Goal: Check status: Check status

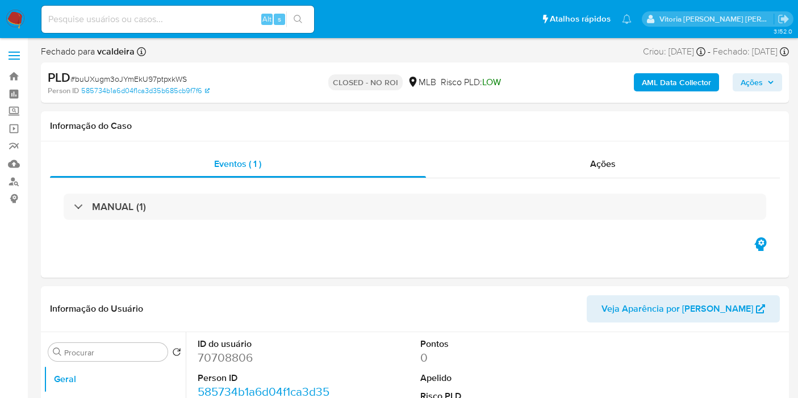
select select "10"
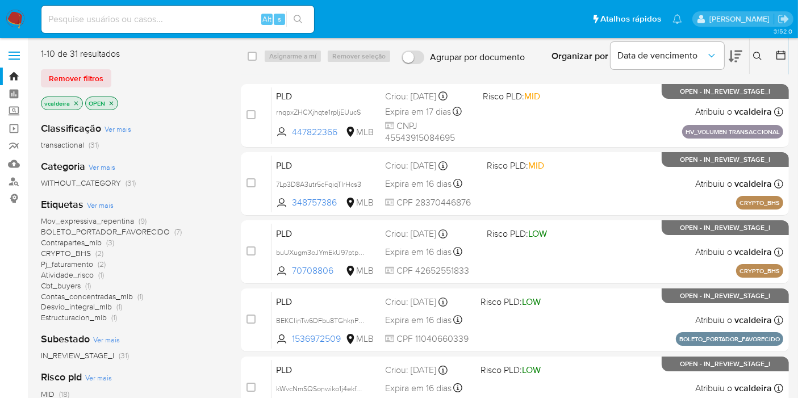
click at [102, 230] on span "BOLETO_PORTADOR_FAVORECIDO" at bounding box center [105, 231] width 129 height 11
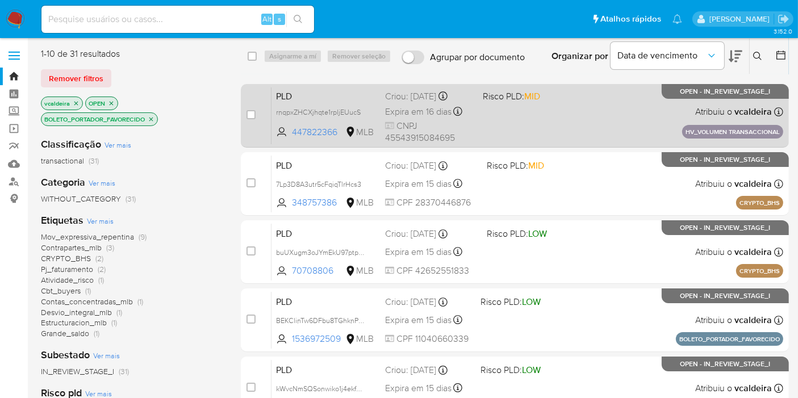
click at [693, 97] on p "OPEN - IN_REVIEW_STAGE_I" at bounding box center [725, 91] width 127 height 15
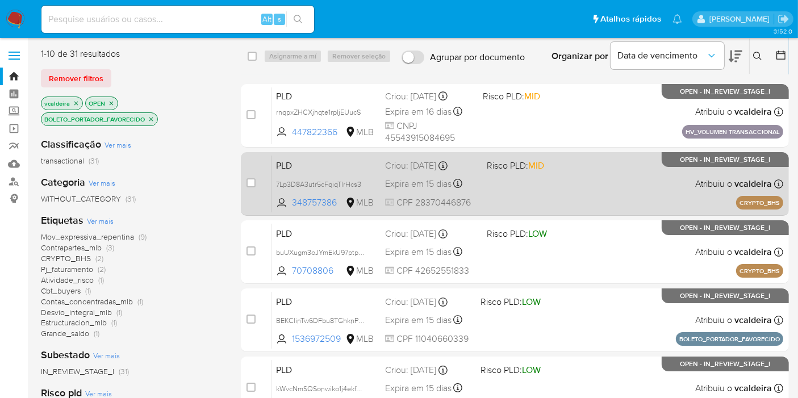
click at [676, 160] on p "OPEN - IN_REVIEW_STAGE_I" at bounding box center [725, 159] width 127 height 15
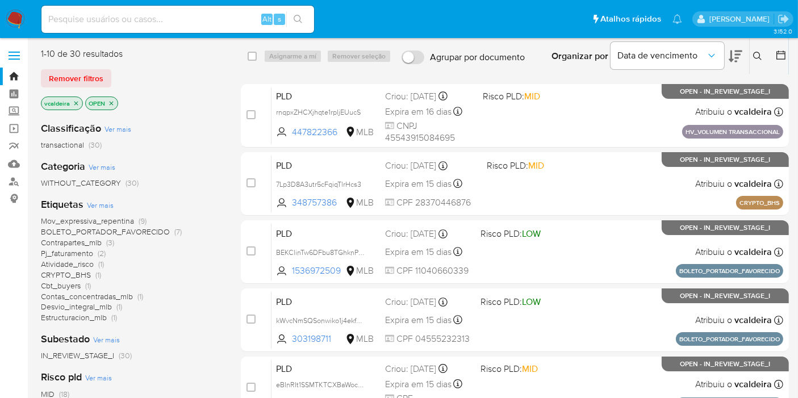
click at [136, 234] on span "BOLETO_PORTADOR_FAVORECIDO" at bounding box center [105, 231] width 129 height 11
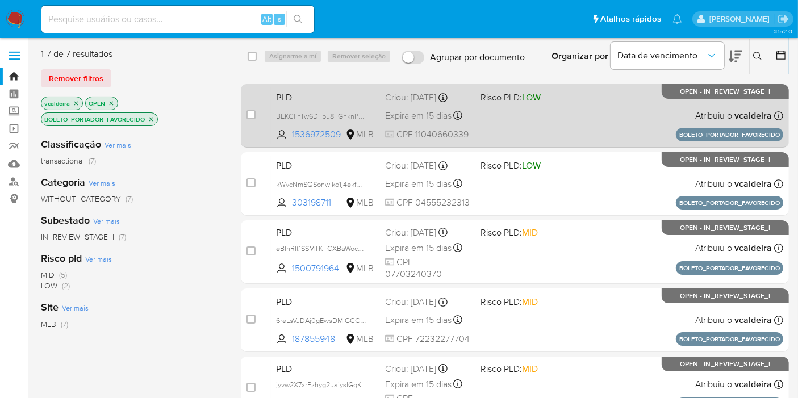
click at [677, 100] on div "PLD BEKClinTw6DFbu8TGhknPCrn 1536972509 MLB Risco PLD: LOW Criou: 14/07/2025 Cr…" at bounding box center [528, 115] width 512 height 57
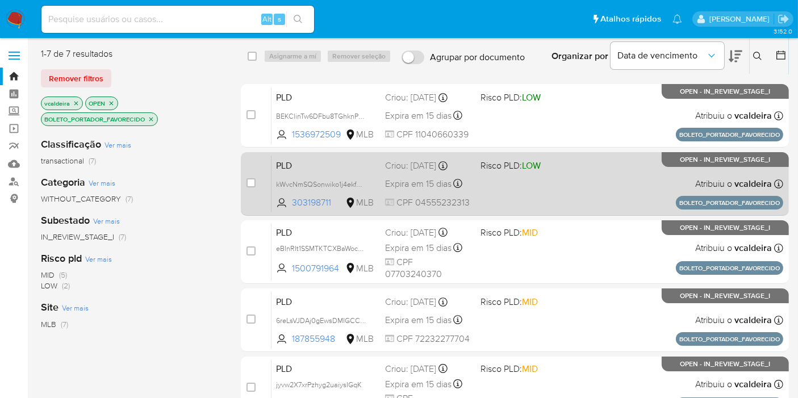
click at [685, 169] on div "PLD kWvcNmSQSonwiko1j4ekfNtC 303198711 MLB Risco PLD: LOW Criou: 14/07/2025 Cri…" at bounding box center [528, 183] width 512 height 57
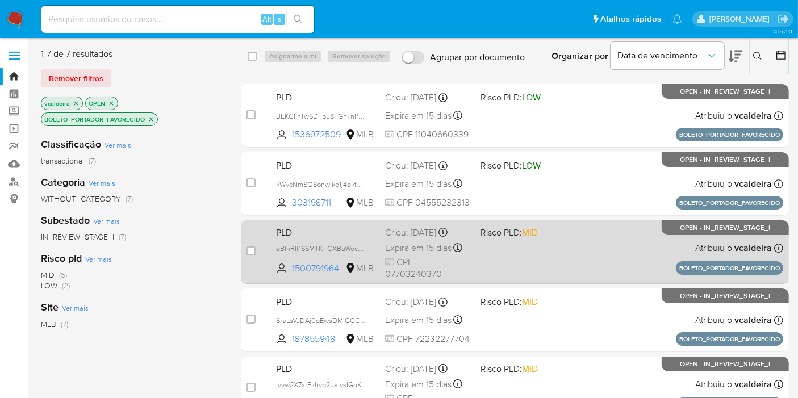
click at [693, 226] on span "OPEN - IN_REVIEW_STAGE_I" at bounding box center [726, 228] width 90 height 6
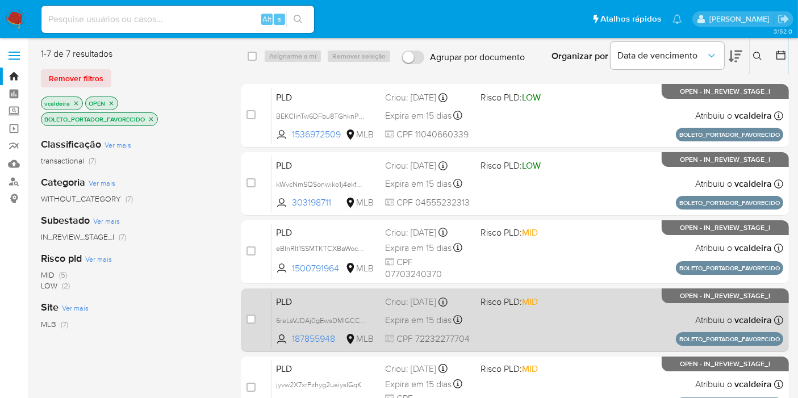
click at [728, 311] on div "PLD 6reLsVJDAj0gEwsDMIGCCqqC 187855948 MLB Risco PLD: MID Criou: 14/07/2025 Cri…" at bounding box center [528, 320] width 512 height 57
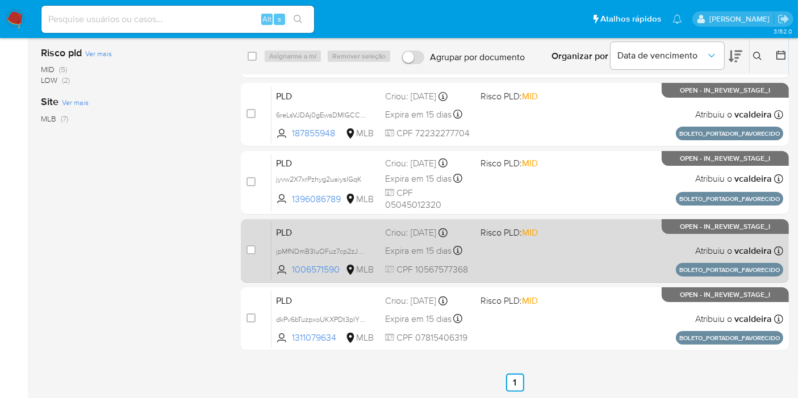
scroll to position [206, 0]
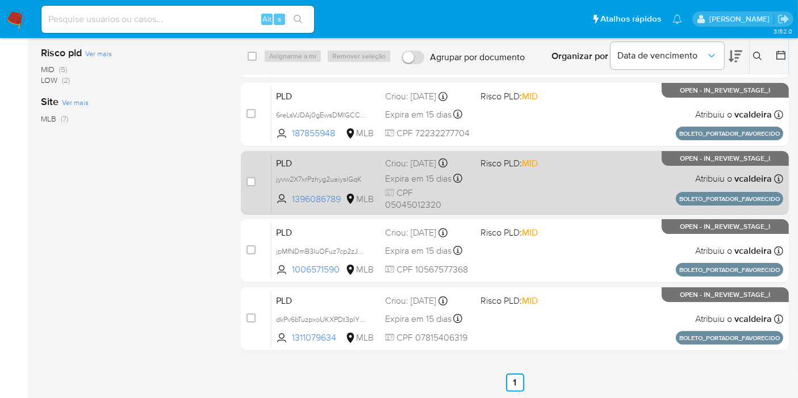
click at [693, 159] on span "OPEN - IN_REVIEW_STAGE_I" at bounding box center [726, 159] width 90 height 6
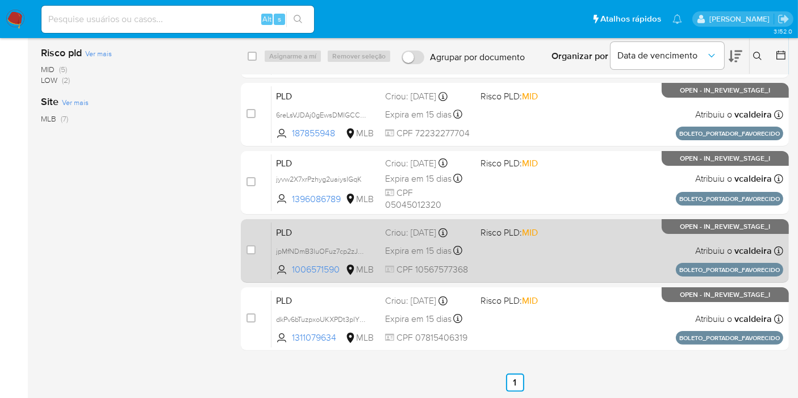
click at [659, 236] on div "PLD jpMfNDmB3luOFuz7cp2zJGVX 1006571590 MLB Risco PLD: MID Criou: 14/07/2025 Cr…" at bounding box center [528, 250] width 512 height 57
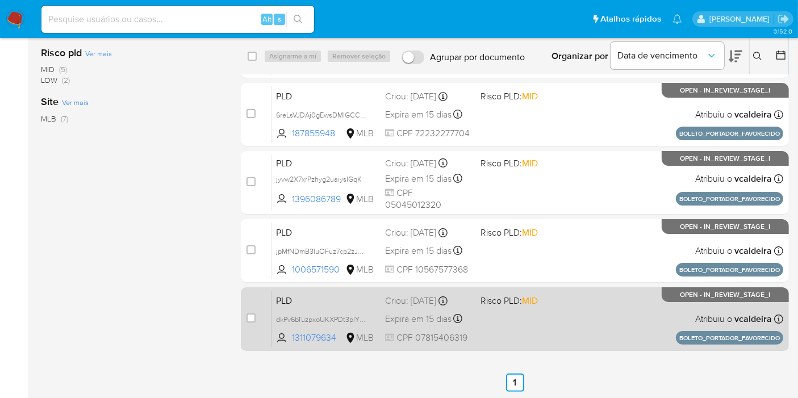
click at [644, 309] on div "PLD dkPv6bTuzpxoUKXPDt3plY6R 1311079634 MLB Risco PLD: MID Criou: 14/07/2025 Cr…" at bounding box center [528, 318] width 512 height 57
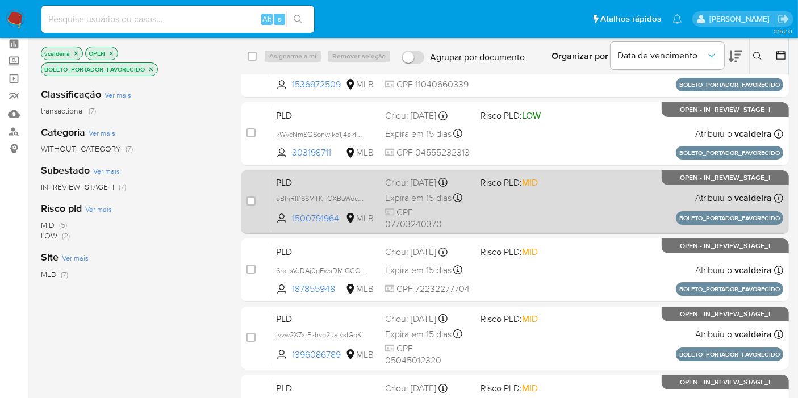
scroll to position [0, 0]
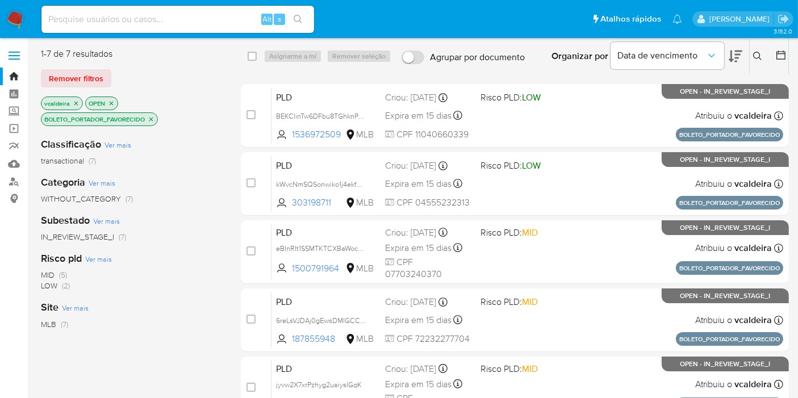
click at [153, 120] on icon "close-filter" at bounding box center [151, 119] width 4 height 4
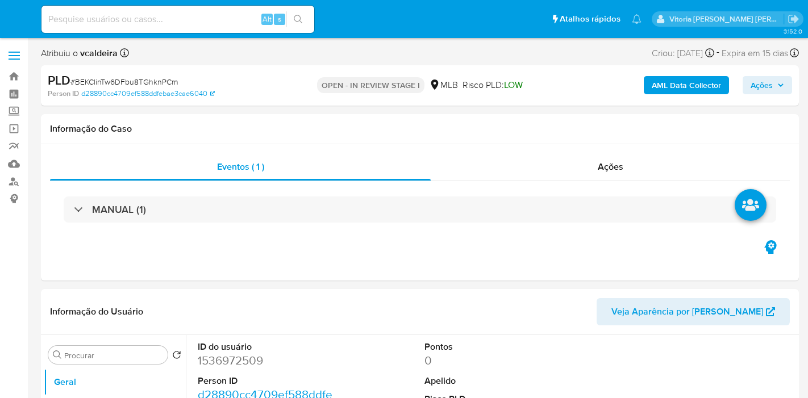
select select "10"
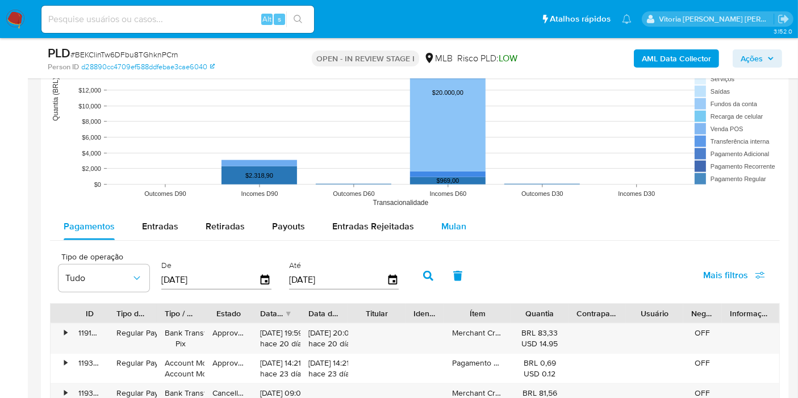
click at [457, 230] on span "Mulan" at bounding box center [454, 226] width 25 height 13
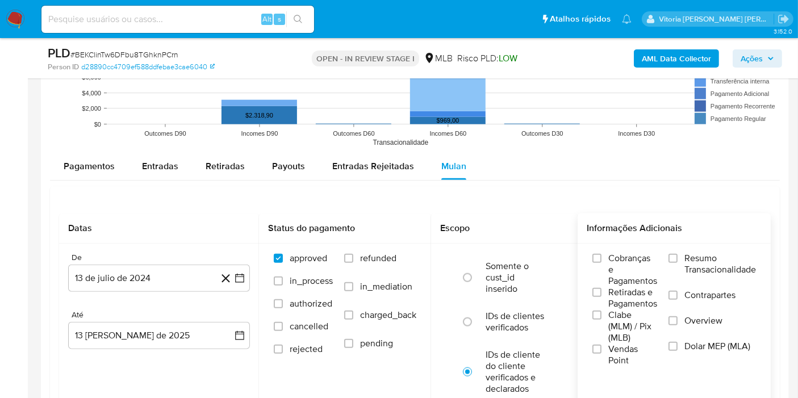
scroll to position [1200, 0]
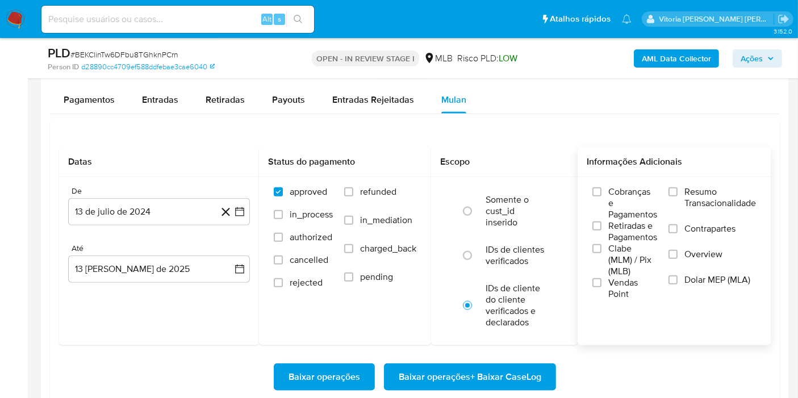
click at [734, 192] on span "Resumo Transacionalidade" at bounding box center [721, 197] width 72 height 23
click at [678, 192] on input "Resumo Transacionalidade" at bounding box center [673, 192] width 9 height 9
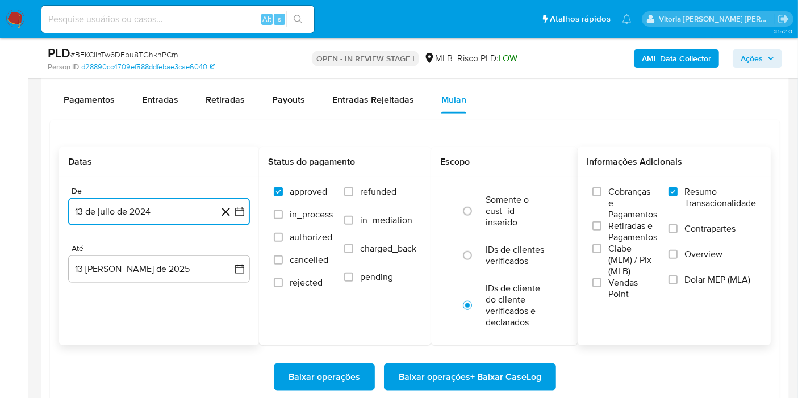
click at [150, 202] on button "13 de julio de 2024" at bounding box center [159, 211] width 182 height 27
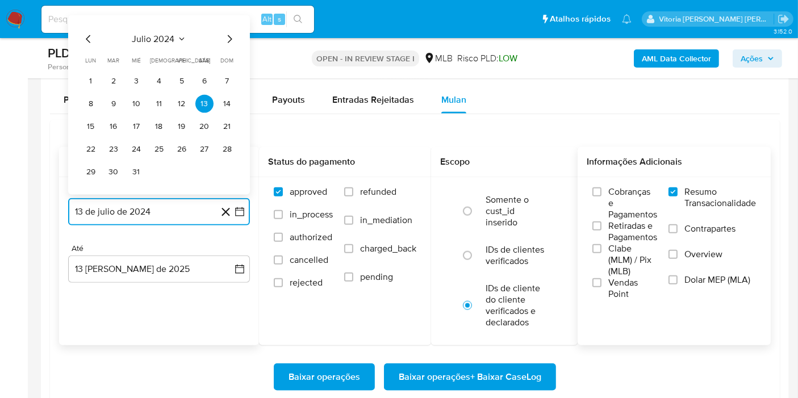
click at [170, 34] on span "julio 2024" at bounding box center [153, 39] width 43 height 11
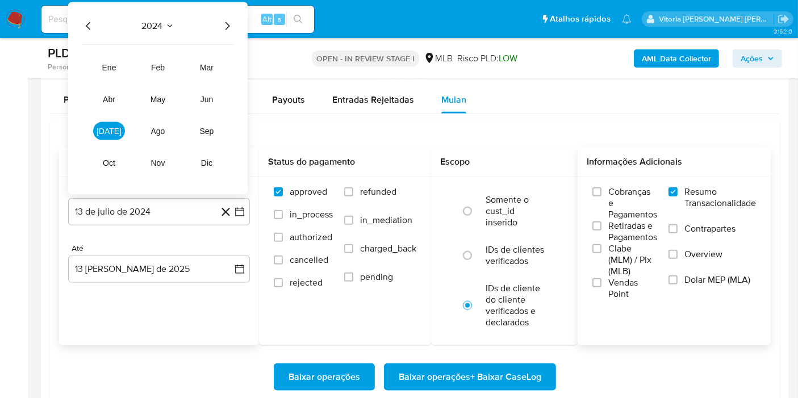
click at [230, 23] on icon "Año siguiente" at bounding box center [227, 26] width 14 height 14
click at [211, 97] on span "jun" at bounding box center [207, 99] width 13 height 9
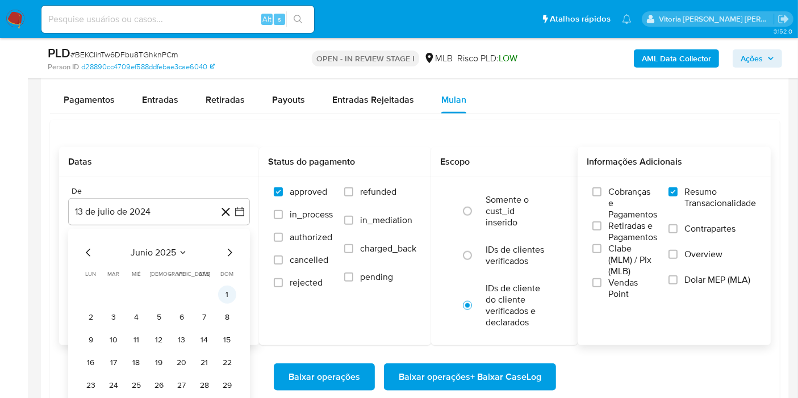
click at [228, 290] on button "1" at bounding box center [227, 295] width 18 height 18
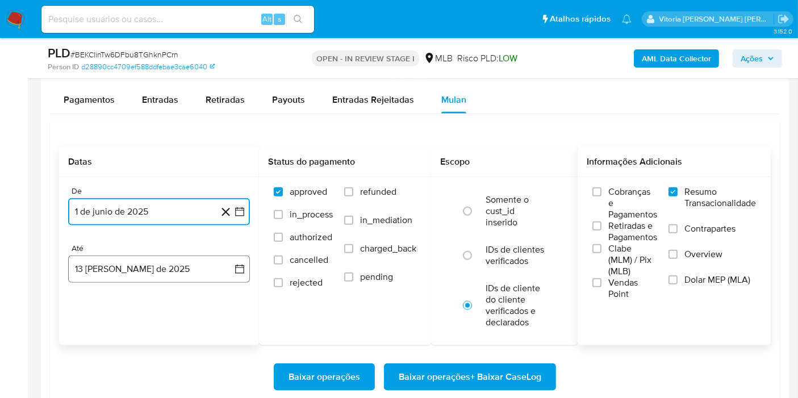
click at [184, 266] on button "13 [PERSON_NAME] de 2025" at bounding box center [159, 269] width 182 height 27
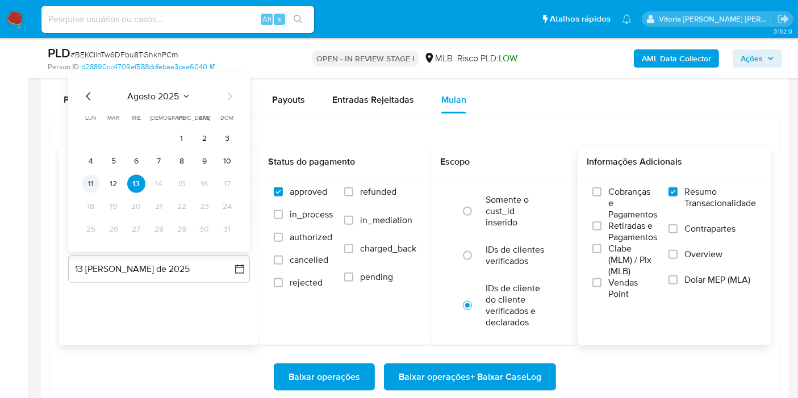
click at [88, 183] on button "11" at bounding box center [91, 184] width 18 height 18
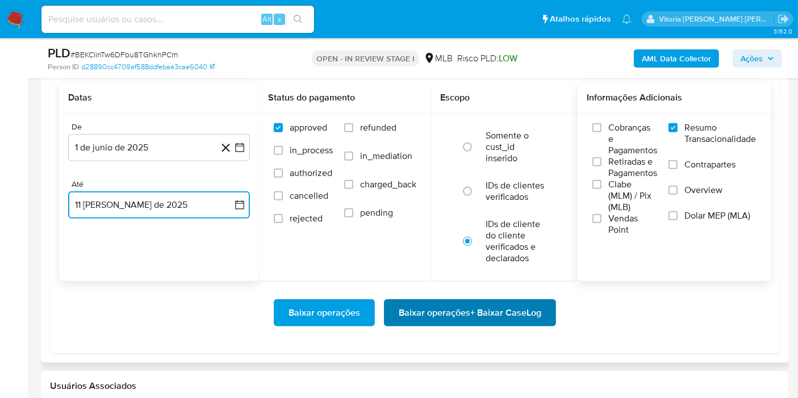
scroll to position [1326, 0]
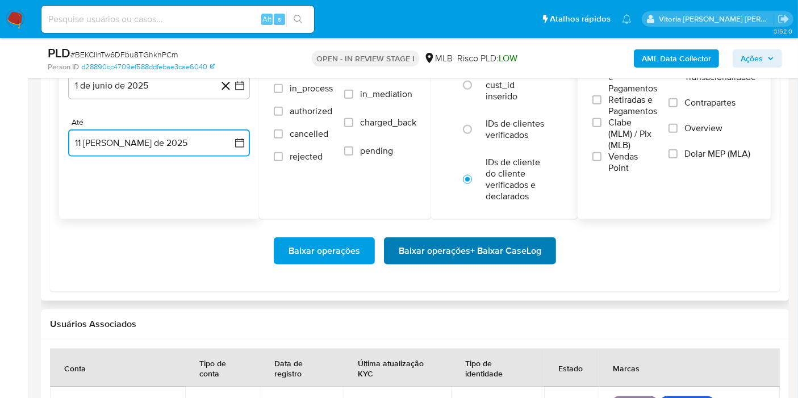
click at [471, 251] on span "Baixar operações + Baixar CaseLog" at bounding box center [470, 251] width 143 height 25
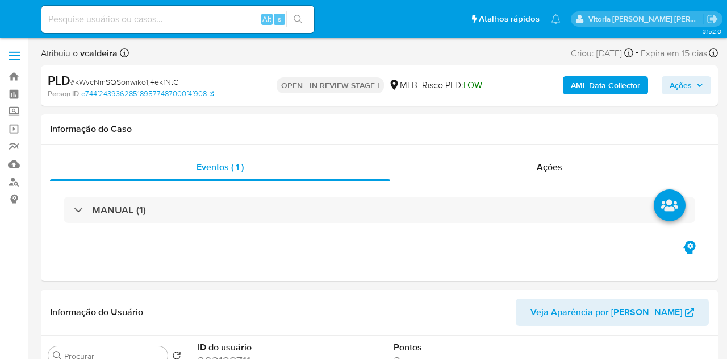
select select "10"
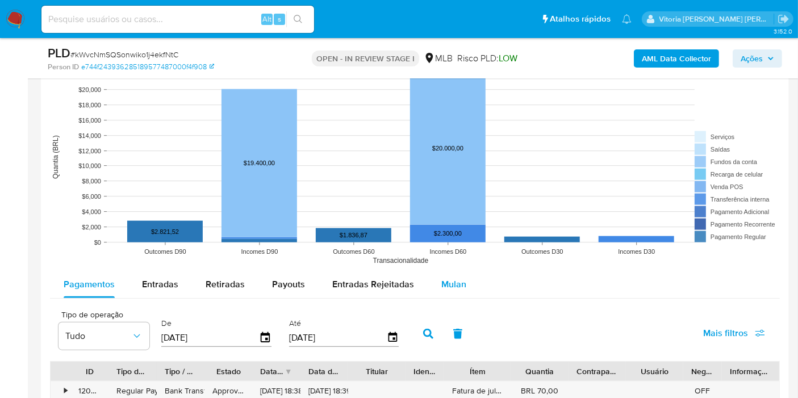
click at [457, 279] on span "Mulan" at bounding box center [454, 284] width 25 height 13
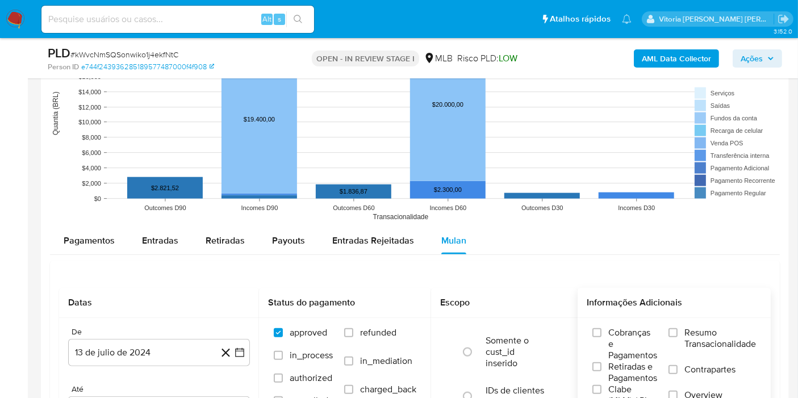
scroll to position [1137, 0]
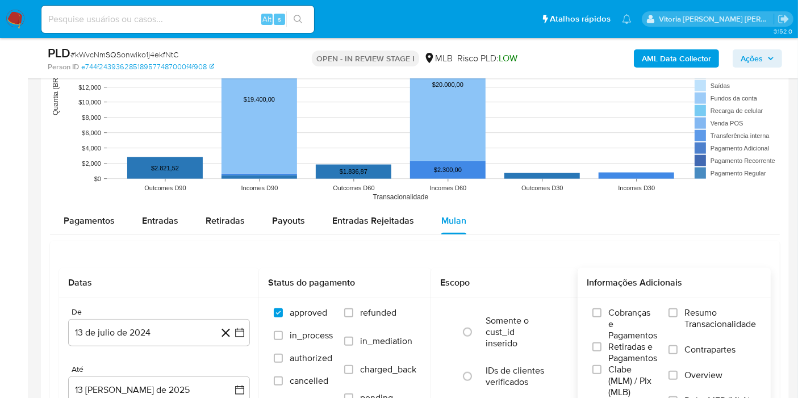
drag, startPoint x: 701, startPoint y: 305, endPoint x: 696, endPoint y: 311, distance: 7.7
click at [702, 307] on span "Resumo Transacionalidade" at bounding box center [721, 318] width 72 height 23
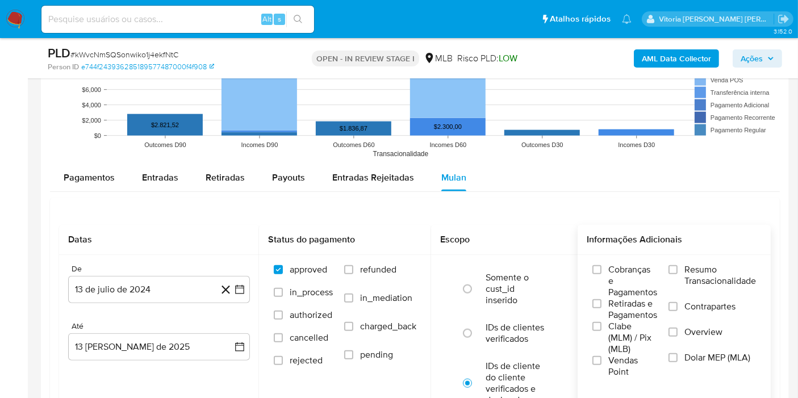
scroll to position [1200, 0]
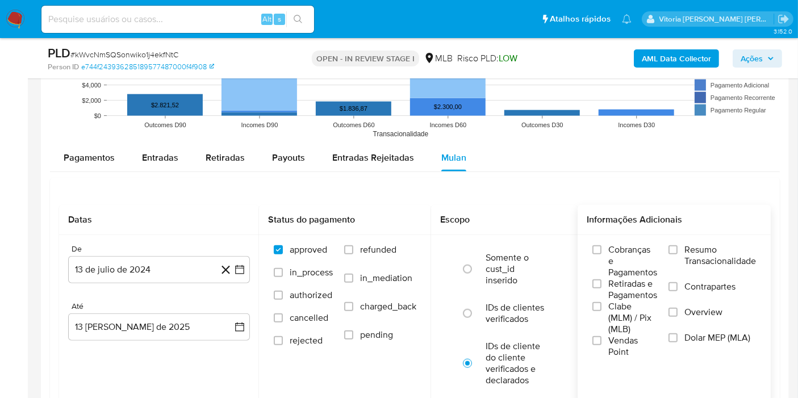
click at [694, 257] on span "Resumo Transacionalidade" at bounding box center [721, 255] width 72 height 23
click at [678, 255] on input "Resumo Transacionalidade" at bounding box center [673, 249] width 9 height 9
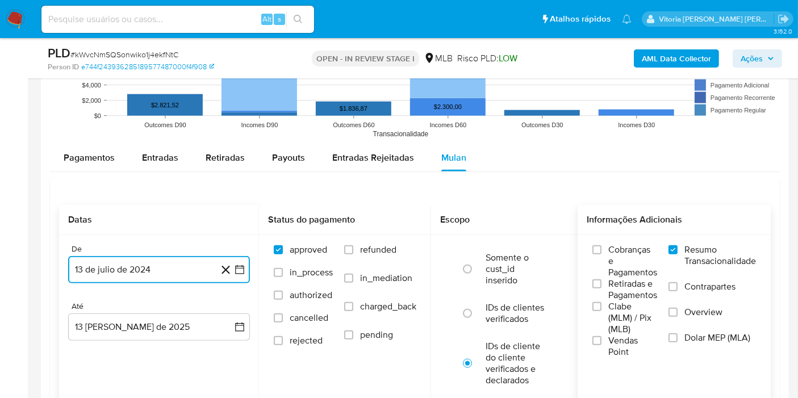
click at [156, 267] on button "13 de julio de 2024" at bounding box center [159, 269] width 182 height 27
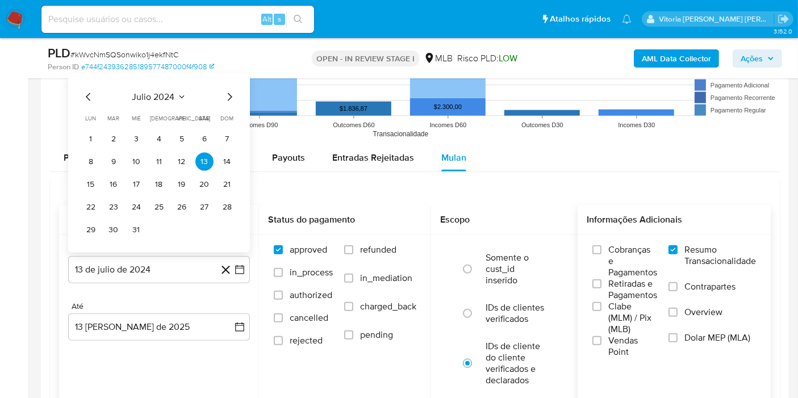
click at [175, 101] on div "julio 2024" at bounding box center [159, 97] width 155 height 14
click at [180, 93] on icon "Seleccionar mes y año" at bounding box center [181, 97] width 9 height 9
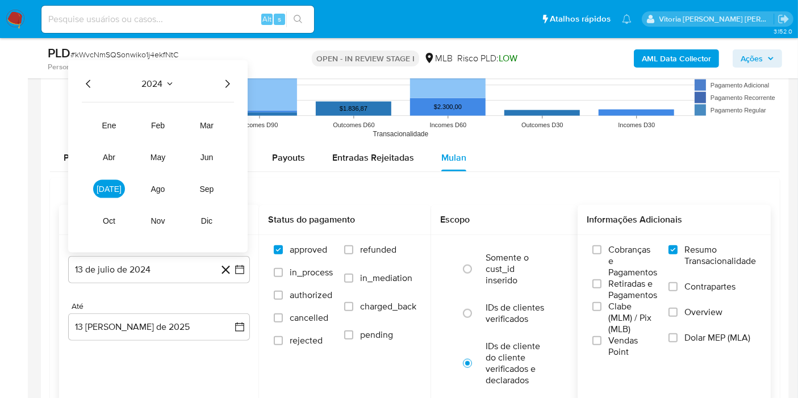
click at [230, 82] on icon "Año siguiente" at bounding box center [227, 84] width 14 height 14
click at [208, 160] on button "jun" at bounding box center [207, 157] width 32 height 18
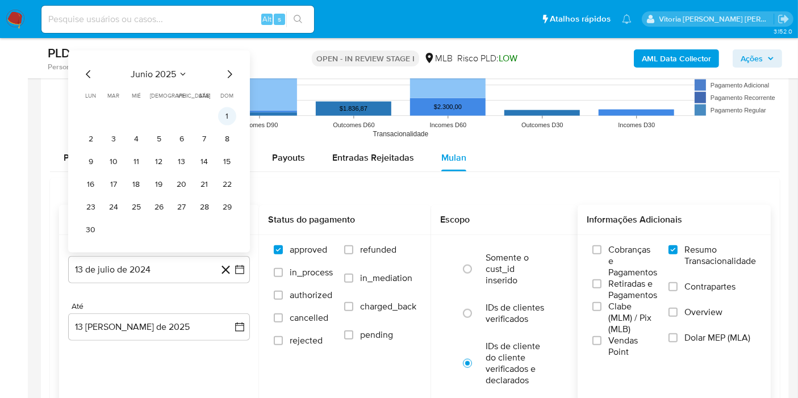
click at [231, 115] on button "1" at bounding box center [227, 116] width 18 height 18
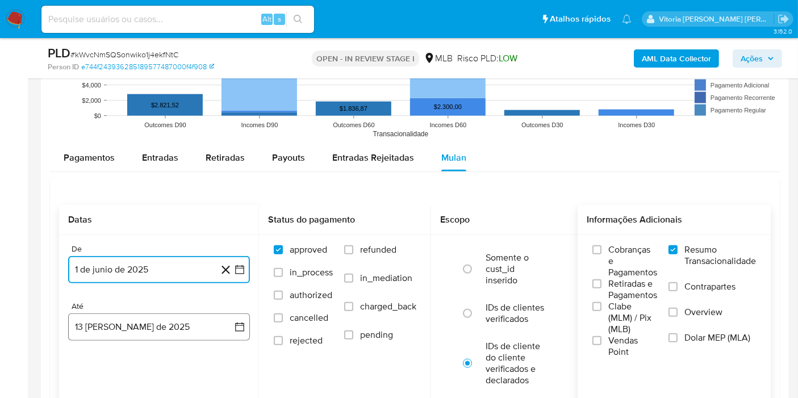
click at [169, 314] on button "13 [PERSON_NAME] de 2025" at bounding box center [159, 327] width 182 height 27
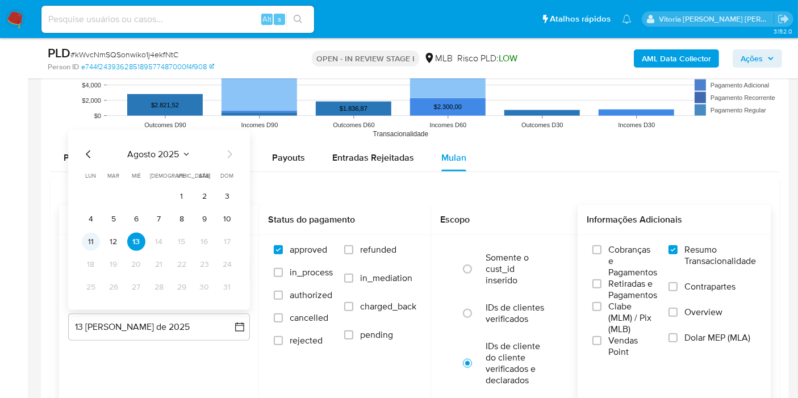
click at [91, 241] on button "11" at bounding box center [91, 242] width 18 height 18
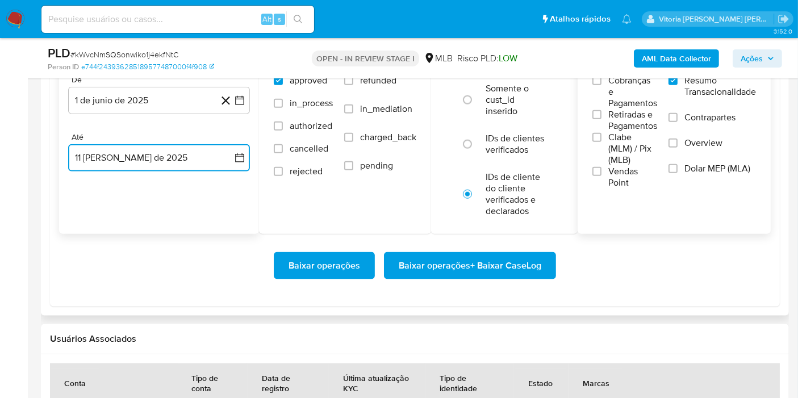
scroll to position [1389, 0]
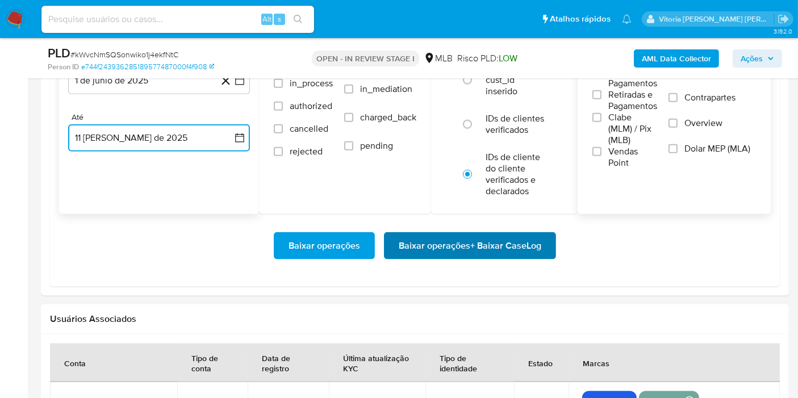
click at [422, 256] on span "Baixar operações + Baixar CaseLog" at bounding box center [470, 246] width 143 height 25
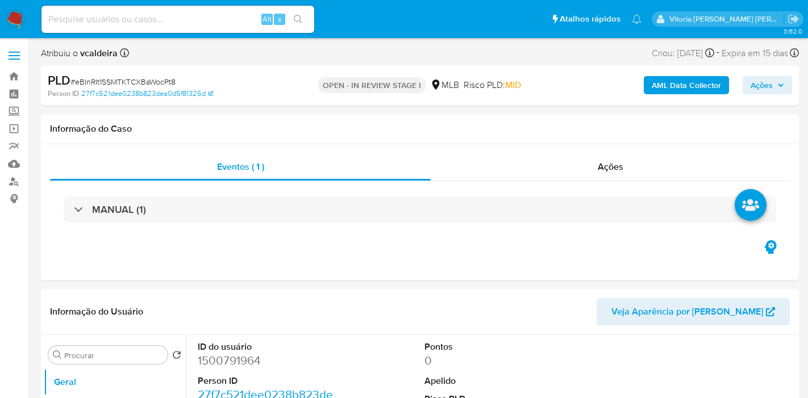
select select "10"
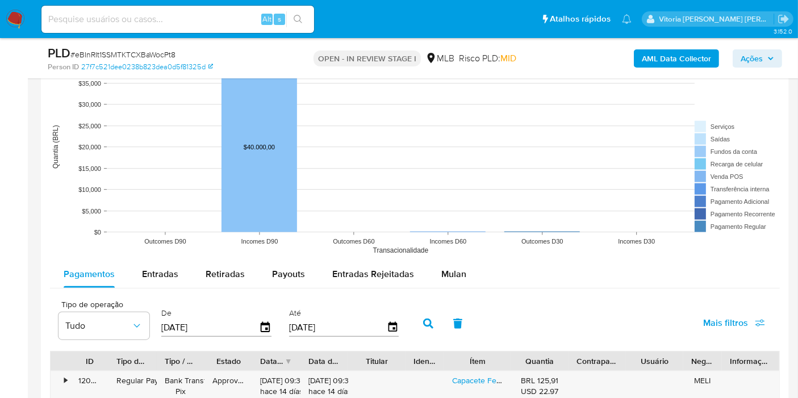
scroll to position [1137, 0]
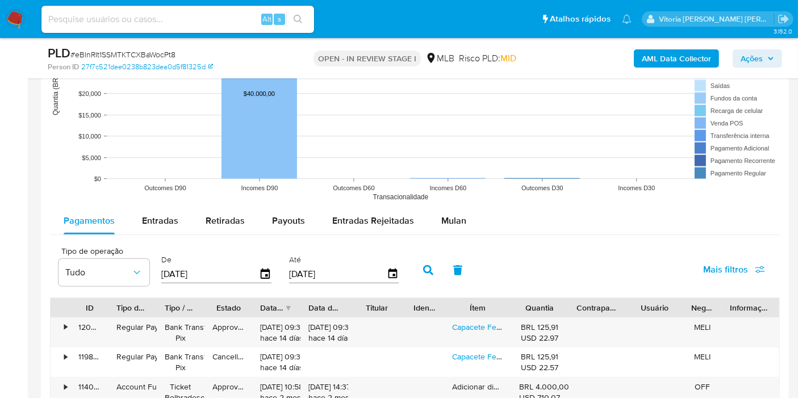
click at [446, 217] on span "Mulan" at bounding box center [454, 220] width 25 height 13
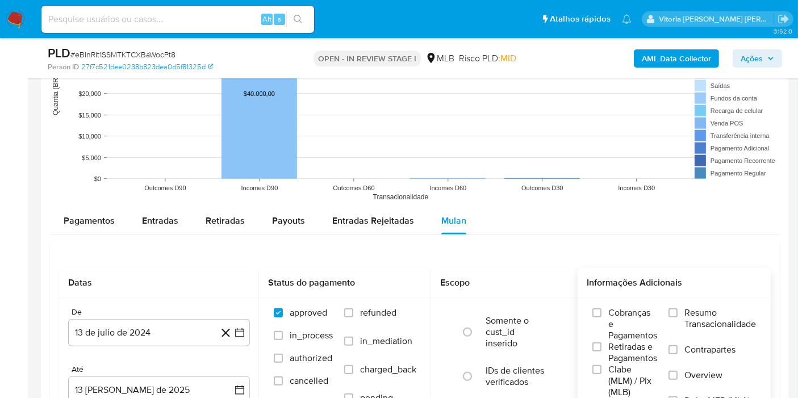
click at [693, 315] on span "Resumo Transacionalidade" at bounding box center [721, 318] width 72 height 23
click at [678, 315] on input "Resumo Transacionalidade" at bounding box center [673, 313] width 9 height 9
click at [140, 330] on button "13 de julio de 2024" at bounding box center [159, 332] width 182 height 27
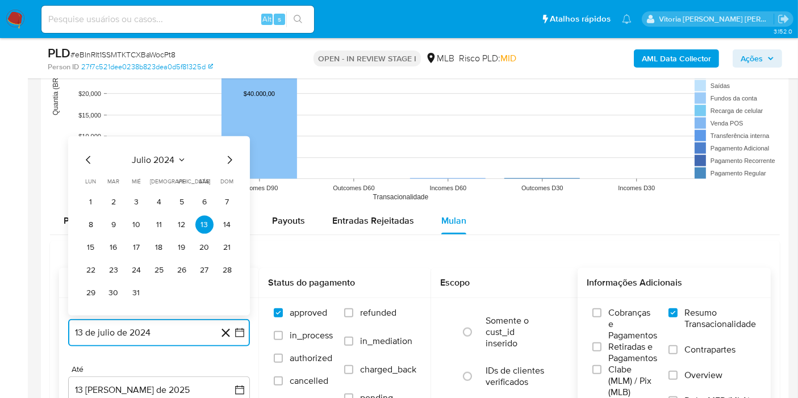
click at [178, 158] on icon "Seleccionar mes y año" at bounding box center [181, 160] width 9 height 9
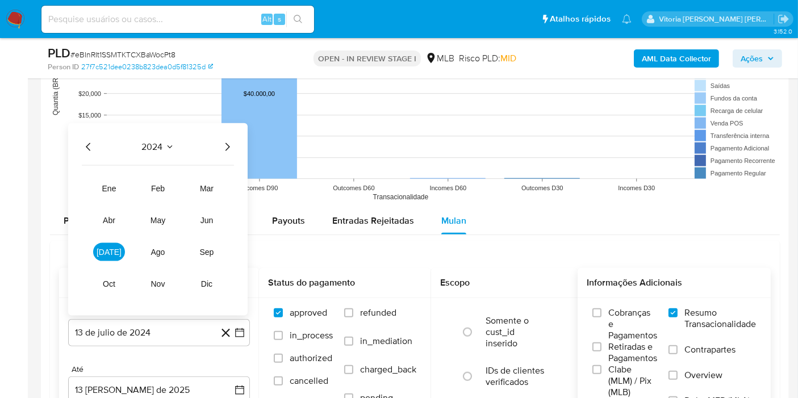
click at [232, 145] on icon "Año siguiente" at bounding box center [227, 147] width 14 height 14
click at [217, 226] on tr "ene feb mar abr may jun jul ago sep oct nov dic" at bounding box center [158, 237] width 130 height 114
click at [210, 223] on button "jun" at bounding box center [207, 220] width 32 height 18
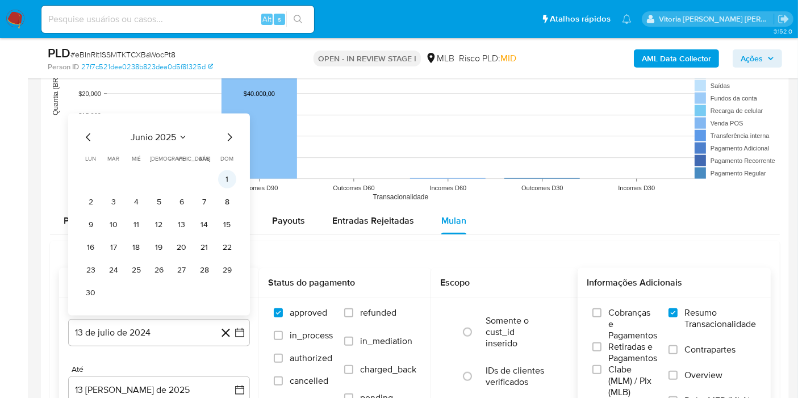
click at [232, 177] on button "1" at bounding box center [227, 179] width 18 height 18
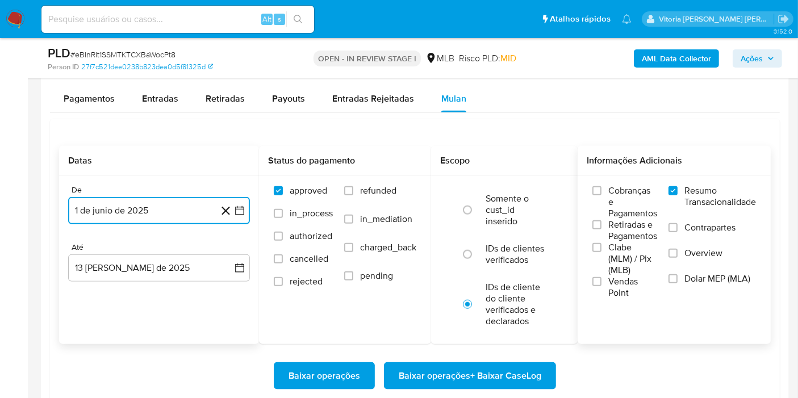
scroll to position [1263, 0]
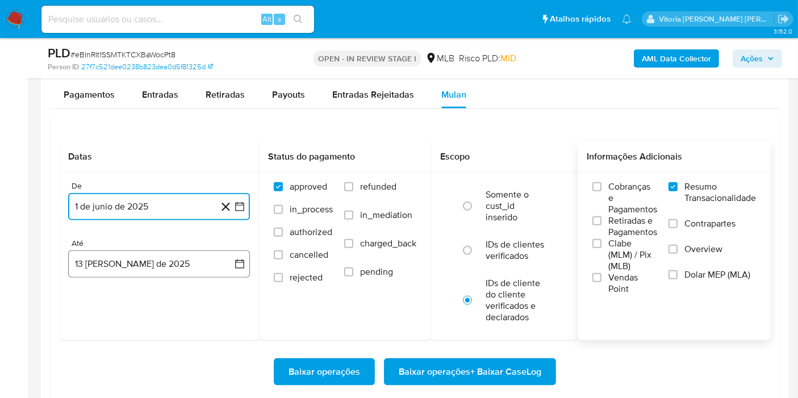
click at [149, 259] on button "13 [PERSON_NAME] de 2025" at bounding box center [159, 264] width 182 height 27
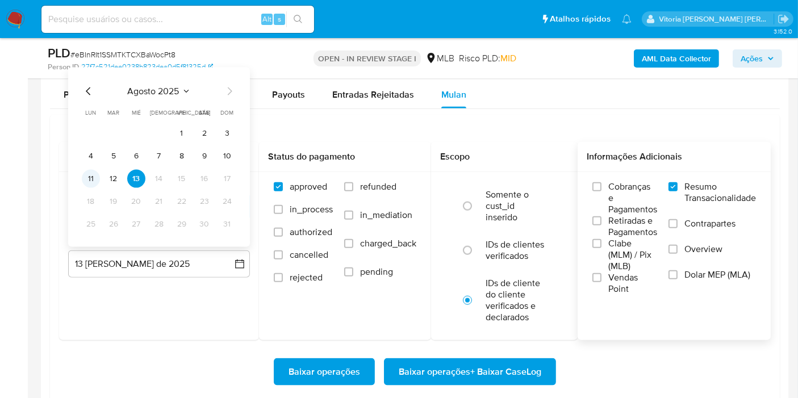
click at [91, 178] on button "11" at bounding box center [91, 179] width 18 height 18
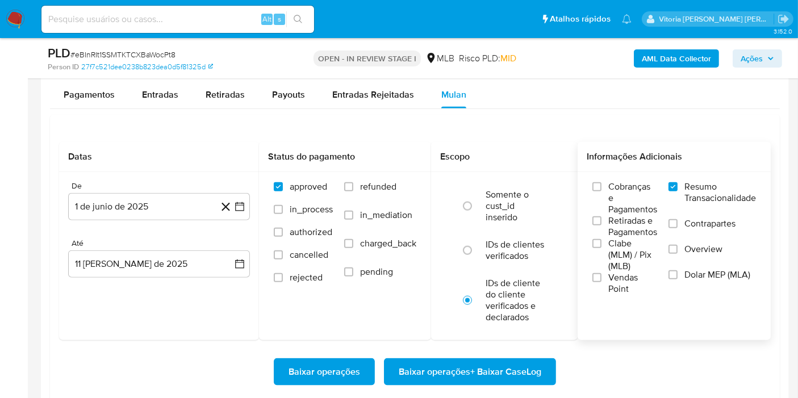
click at [419, 384] on div "Baixar operações Baixar operações + Baixar CaseLog" at bounding box center [415, 372] width 712 height 64
click at [466, 380] on span "Baixar operações + Baixar CaseLog" at bounding box center [470, 372] width 143 height 25
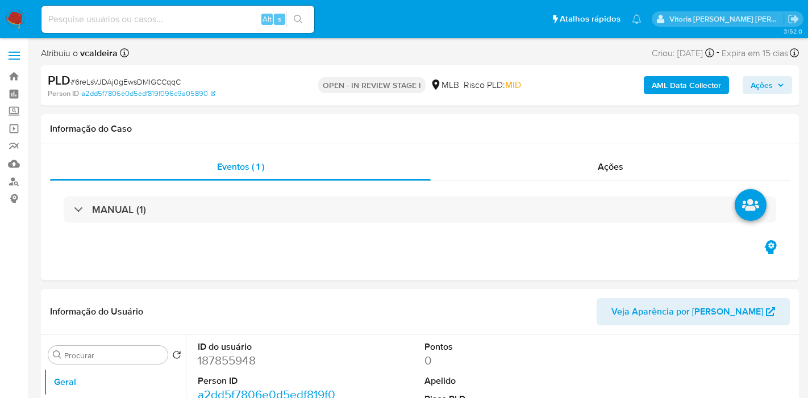
select select "10"
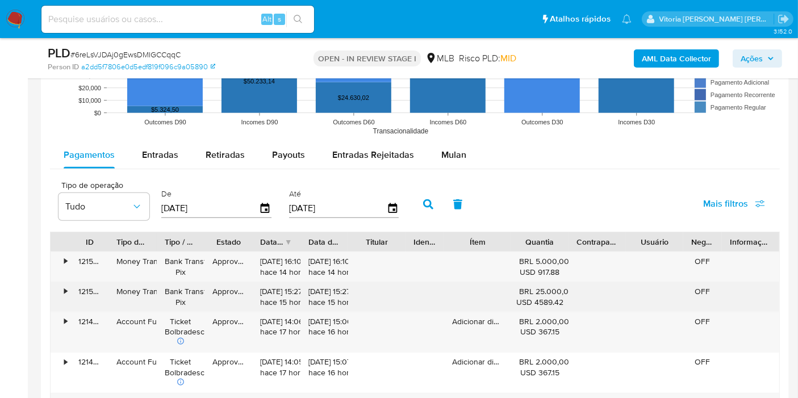
scroll to position [1200, 0]
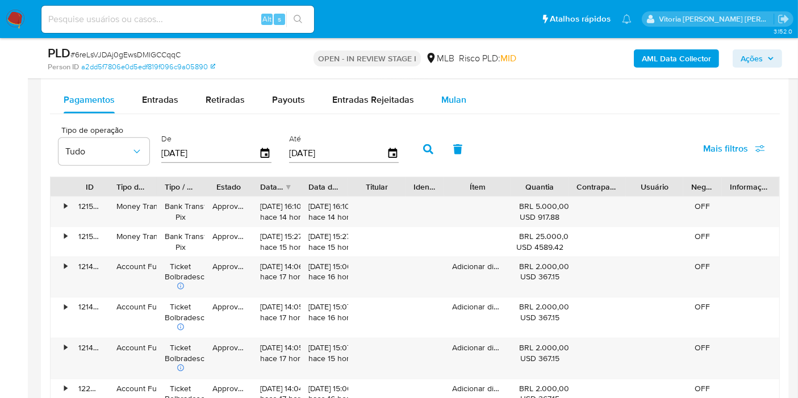
click at [456, 93] on span "Mulan" at bounding box center [454, 99] width 25 height 13
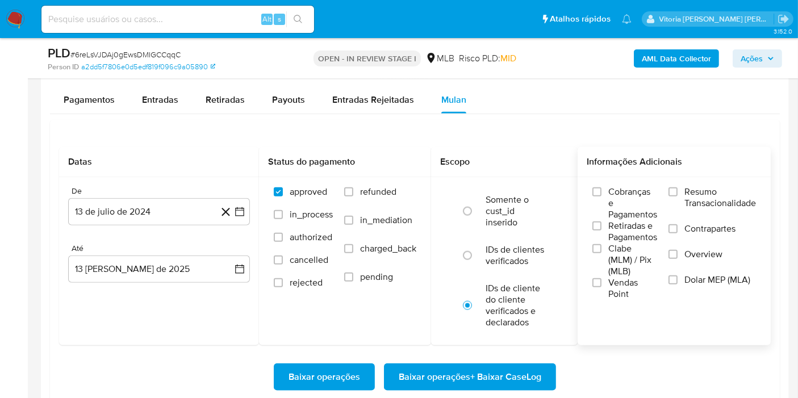
click at [682, 190] on label "Resumo Transacionalidade" at bounding box center [713, 204] width 88 height 37
click at [678, 190] on input "Resumo Transacionalidade" at bounding box center [673, 192] width 9 height 9
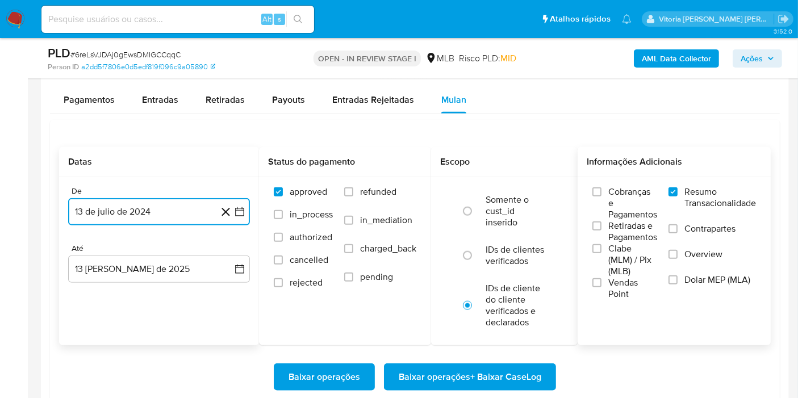
click at [160, 220] on button "13 de julio de 2024" at bounding box center [159, 211] width 182 height 27
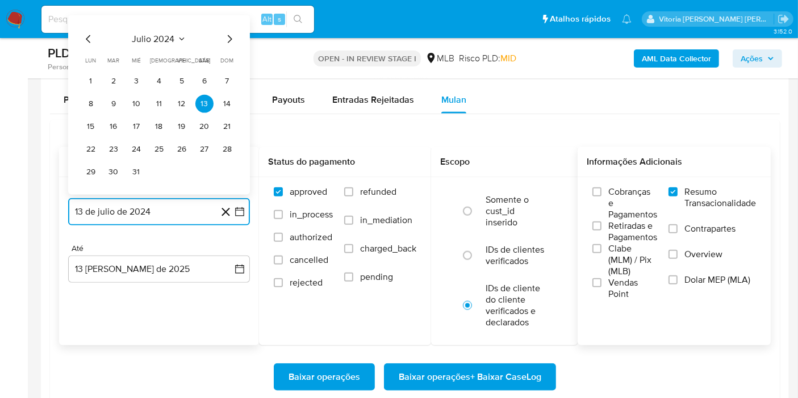
click at [176, 35] on button "julio 2024" at bounding box center [159, 39] width 54 height 11
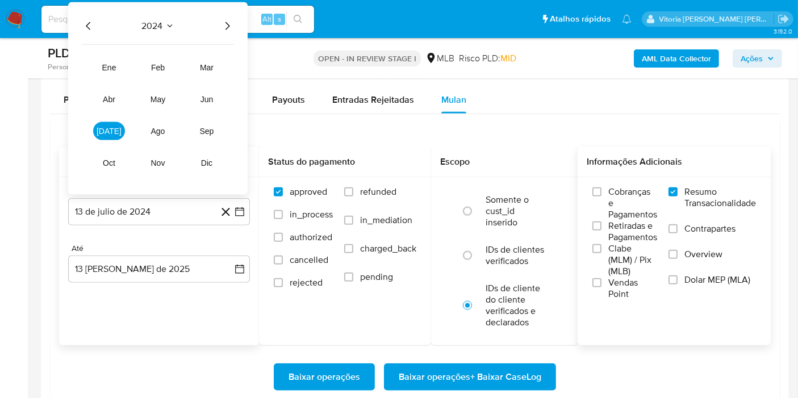
click at [225, 26] on icon "Año siguiente" at bounding box center [227, 26] width 14 height 14
click at [209, 103] on button "jun" at bounding box center [207, 99] width 32 height 18
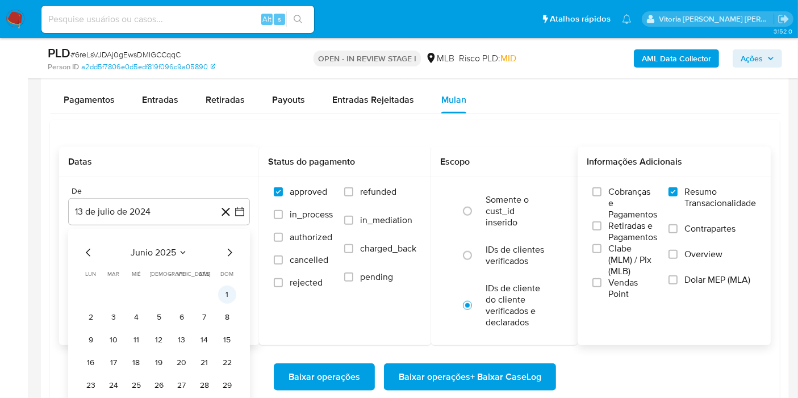
click at [226, 299] on button "1" at bounding box center [227, 295] width 18 height 18
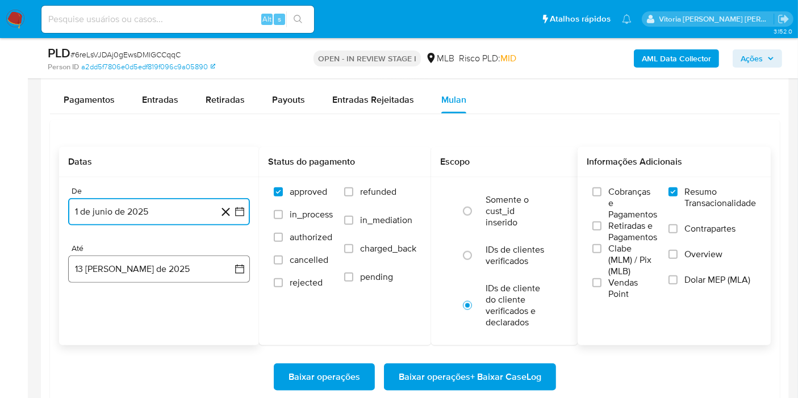
click at [167, 267] on button "13 [PERSON_NAME] de 2025" at bounding box center [159, 269] width 182 height 27
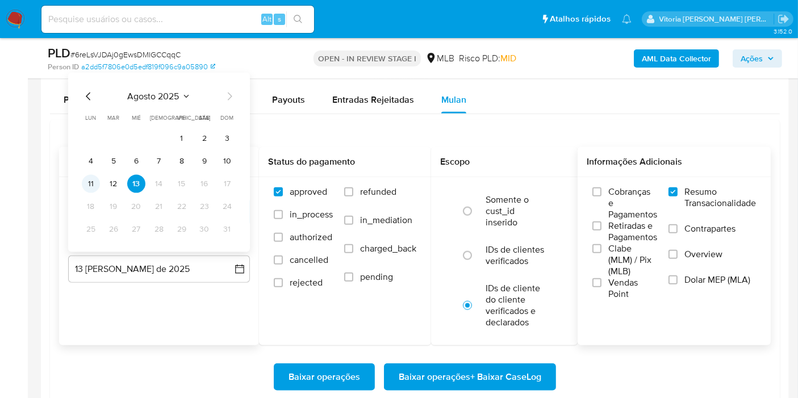
click at [86, 181] on button "11" at bounding box center [91, 184] width 18 height 18
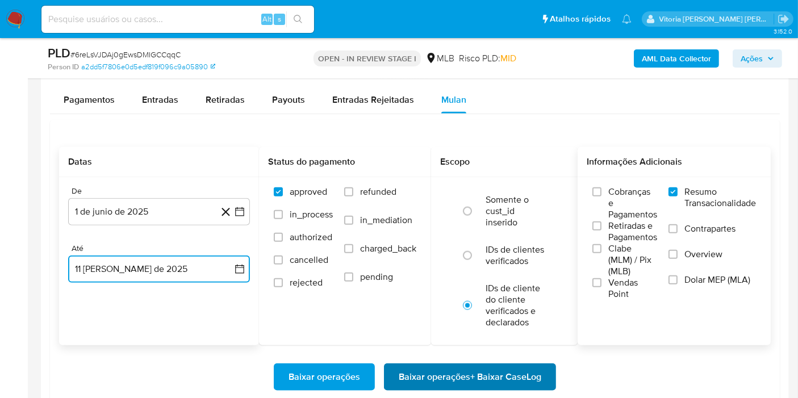
click at [436, 382] on span "Baixar operações + Baixar CaseLog" at bounding box center [470, 377] width 143 height 25
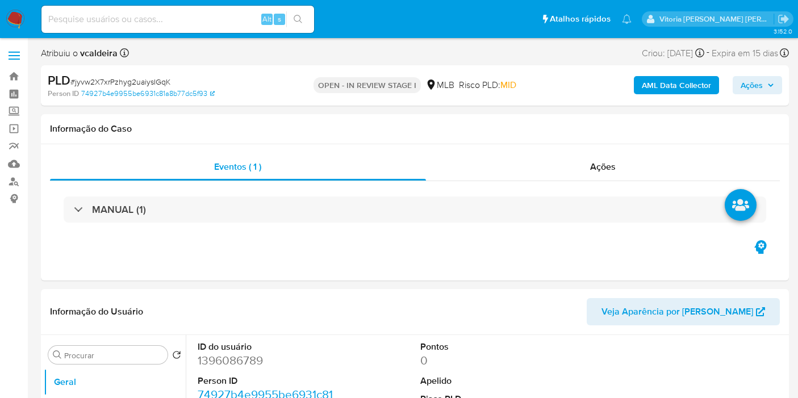
select select "10"
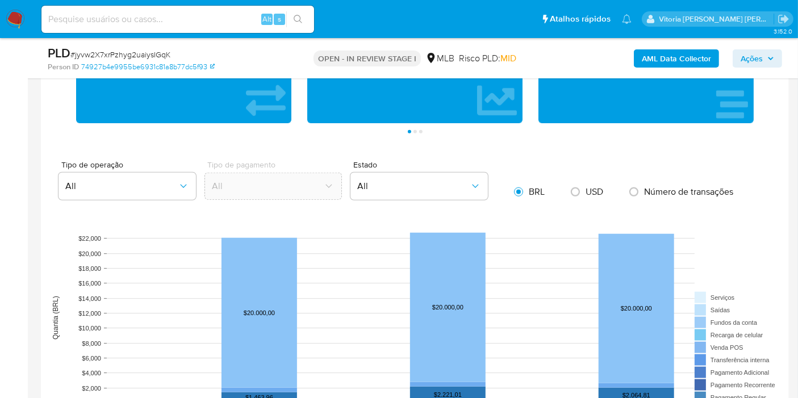
scroll to position [1010, 0]
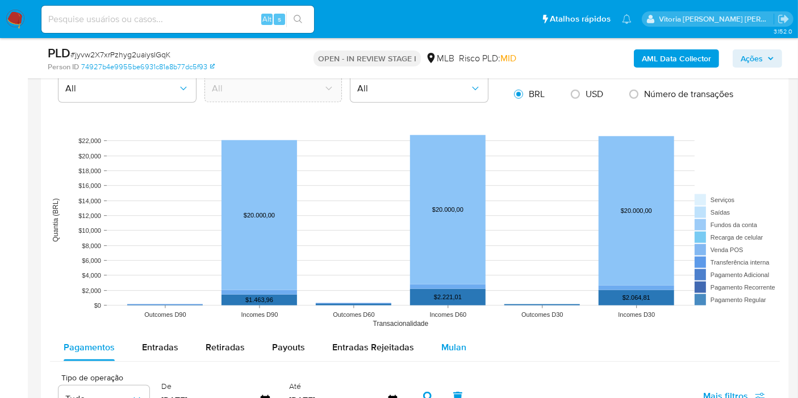
click at [442, 336] on div "Mulan" at bounding box center [454, 347] width 25 height 27
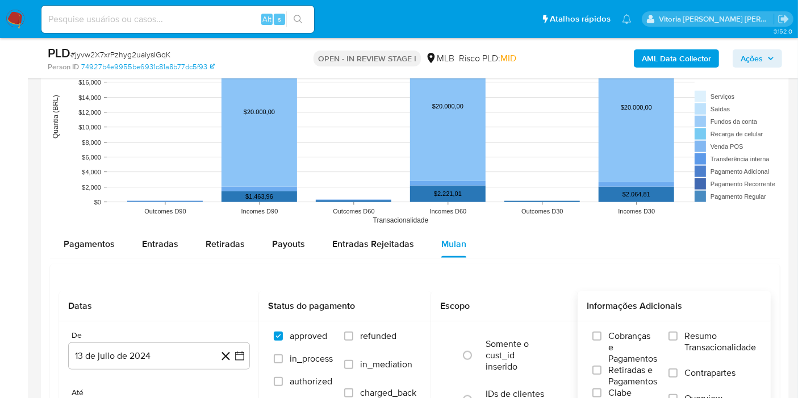
scroll to position [1200, 0]
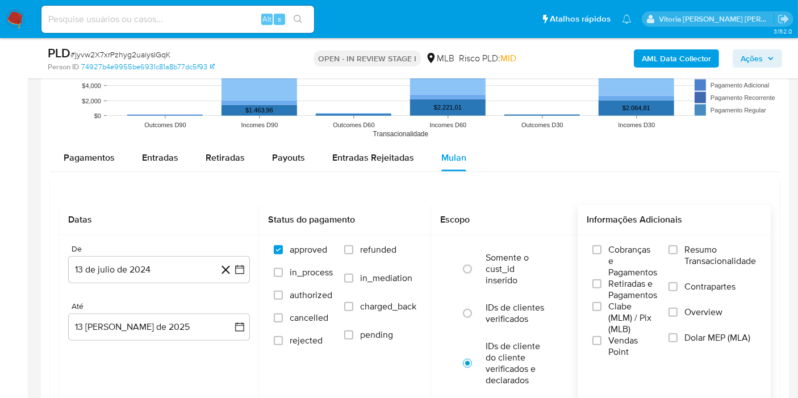
click at [744, 256] on span "Resumo Transacionalidade" at bounding box center [721, 255] width 72 height 23
click at [678, 255] on input "Resumo Transacionalidade" at bounding box center [673, 249] width 9 height 9
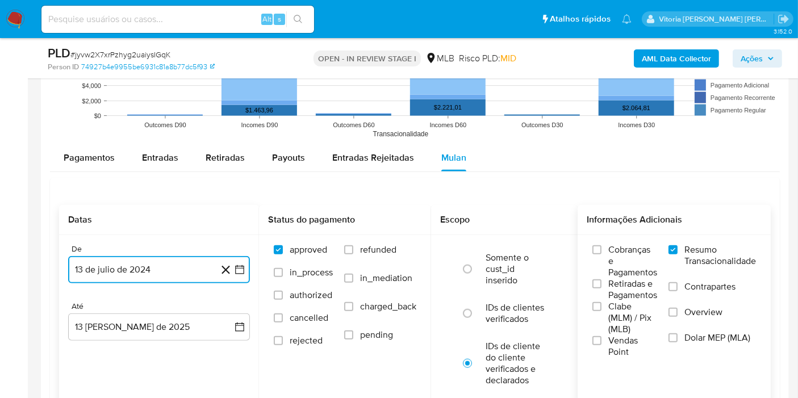
click at [174, 281] on button "13 de julio de 2024" at bounding box center [159, 269] width 182 height 27
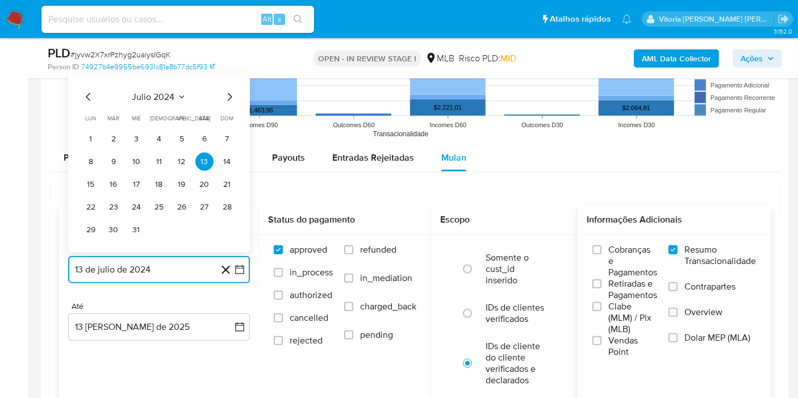
click at [173, 99] on span "julio 2024" at bounding box center [153, 96] width 43 height 11
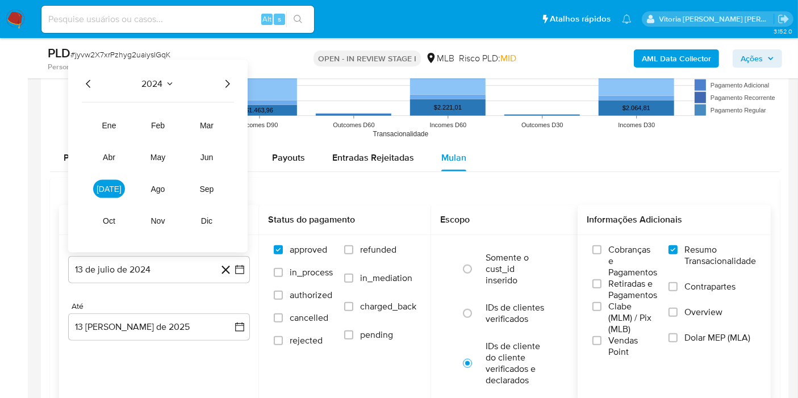
click at [222, 81] on icon "Año siguiente" at bounding box center [227, 84] width 14 height 14
click at [203, 163] on button "jun" at bounding box center [207, 157] width 32 height 18
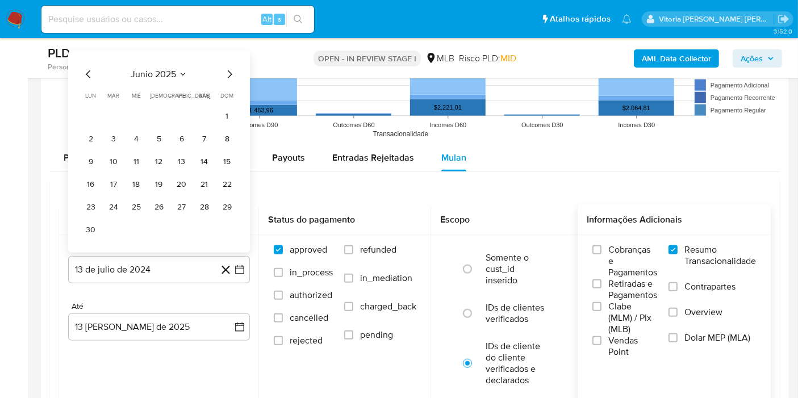
drag, startPoint x: 233, startPoint y: 119, endPoint x: 216, endPoint y: 150, distance: 35.1
click at [233, 118] on button "1" at bounding box center [227, 116] width 18 height 18
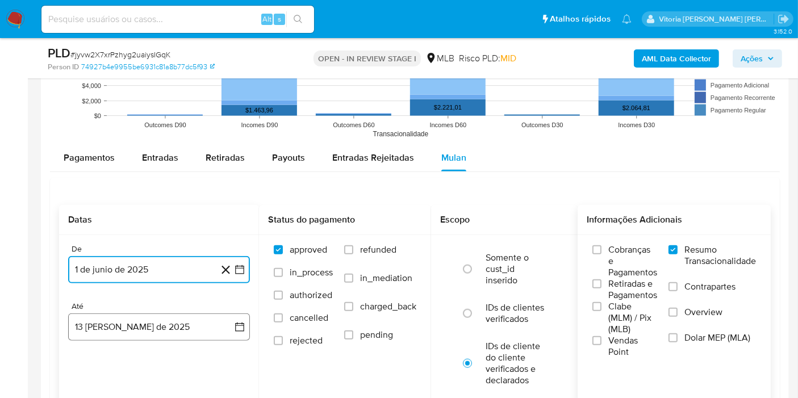
click at [155, 335] on button "13 [PERSON_NAME] de 2025" at bounding box center [159, 327] width 182 height 27
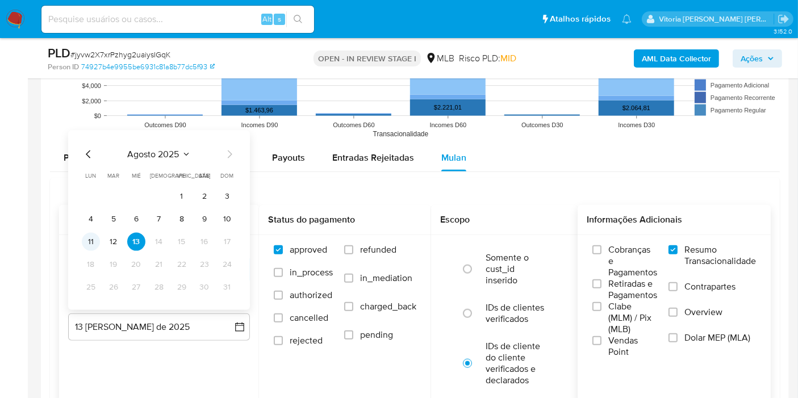
click at [89, 234] on button "11" at bounding box center [91, 242] width 18 height 18
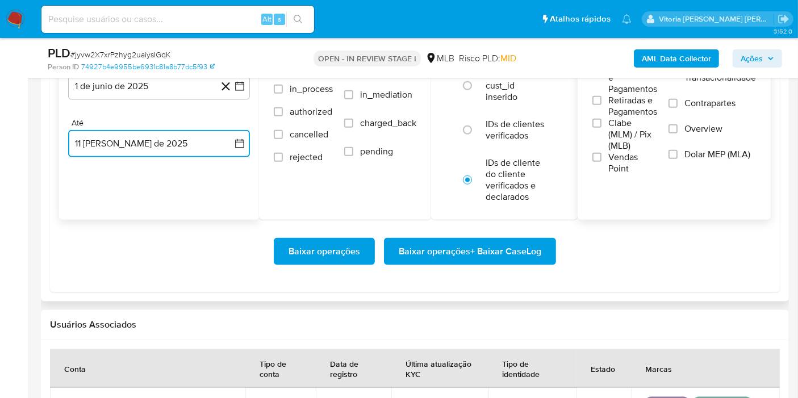
scroll to position [1389, 0]
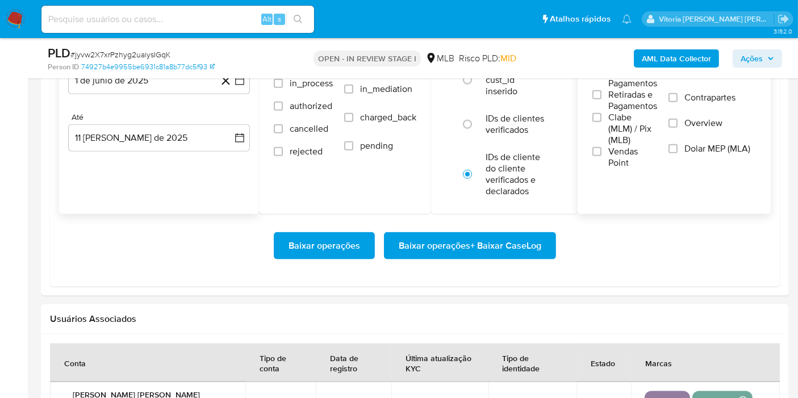
click at [471, 257] on div "Baixar operações Baixar operações + Baixar CaseLog" at bounding box center [415, 246] width 712 height 64
click at [471, 248] on span "Baixar operações + Baixar CaseLog" at bounding box center [470, 246] width 143 height 25
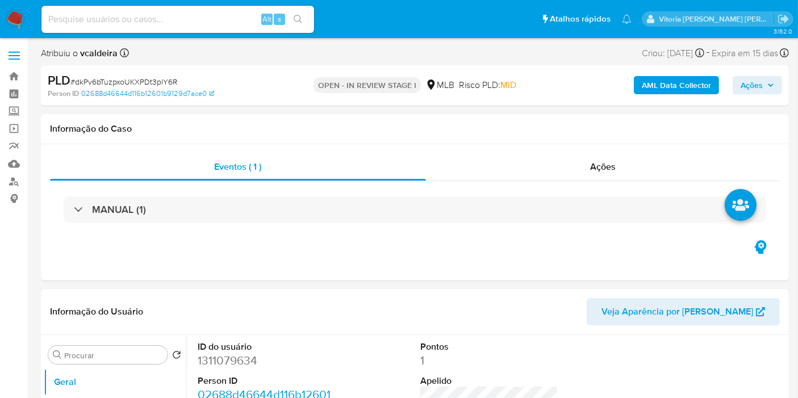
select select "10"
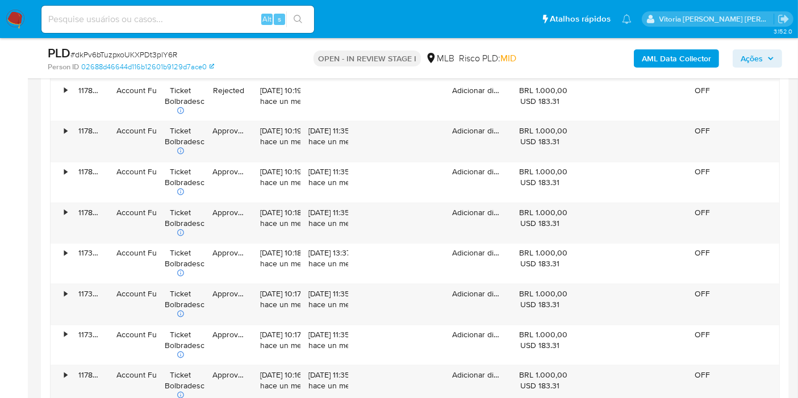
scroll to position [1200, 0]
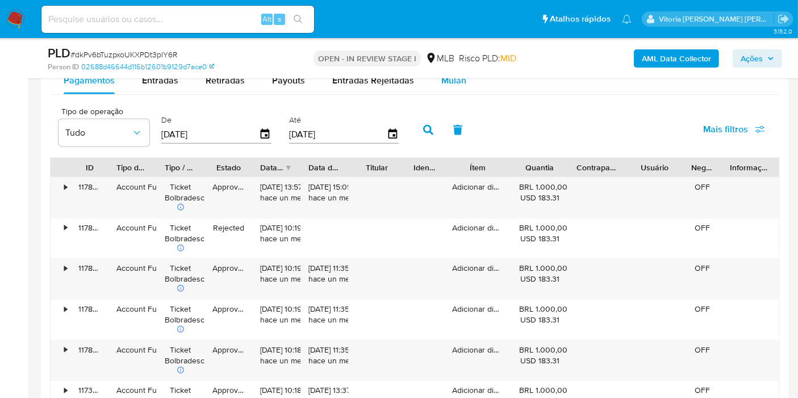
click at [444, 80] on span "Mulan" at bounding box center [454, 80] width 25 height 13
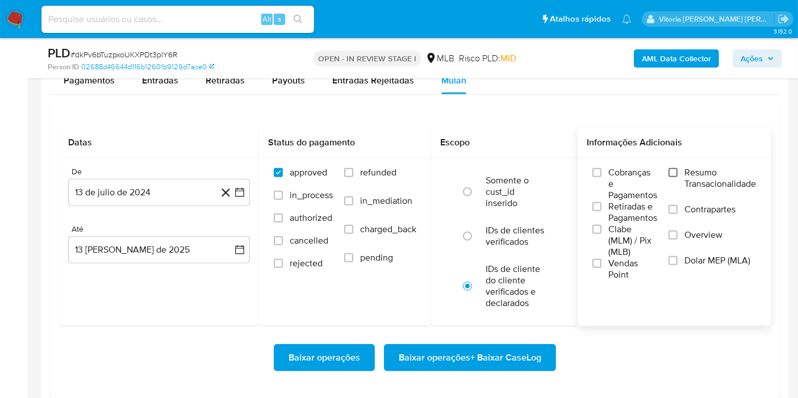
click at [676, 171] on input "Resumo Transacionalidade" at bounding box center [673, 172] width 9 height 9
click at [110, 203] on button "13 de julio de 2024" at bounding box center [159, 192] width 182 height 27
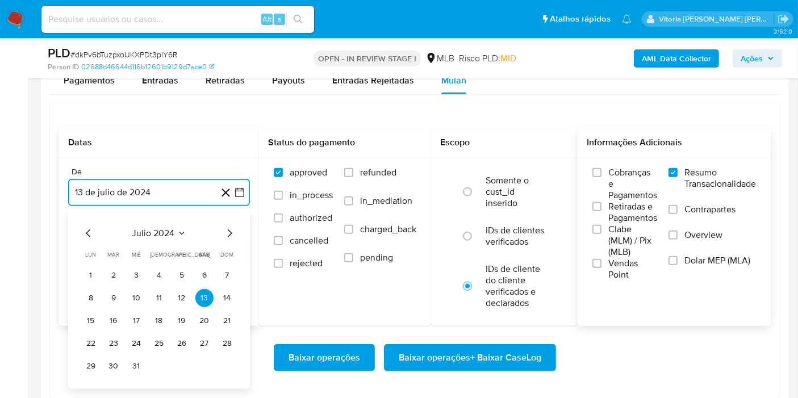
click at [144, 229] on span "julio 2024" at bounding box center [153, 233] width 43 height 11
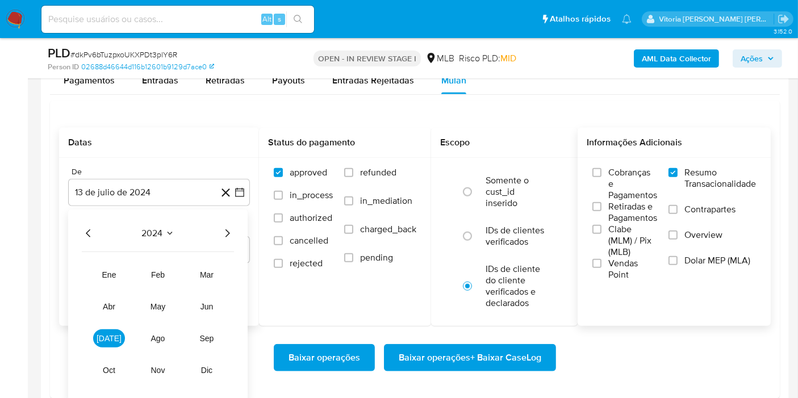
click at [220, 230] on icon "Año siguiente" at bounding box center [227, 234] width 14 height 14
click at [210, 298] on button "jun" at bounding box center [207, 307] width 32 height 18
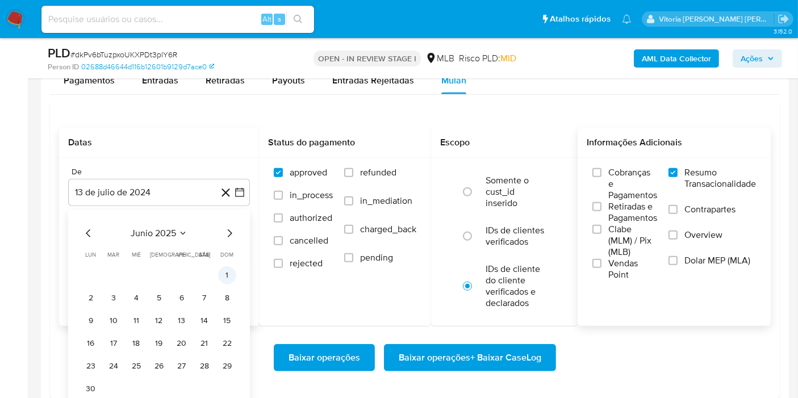
click at [223, 275] on button "1" at bounding box center [227, 276] width 18 height 18
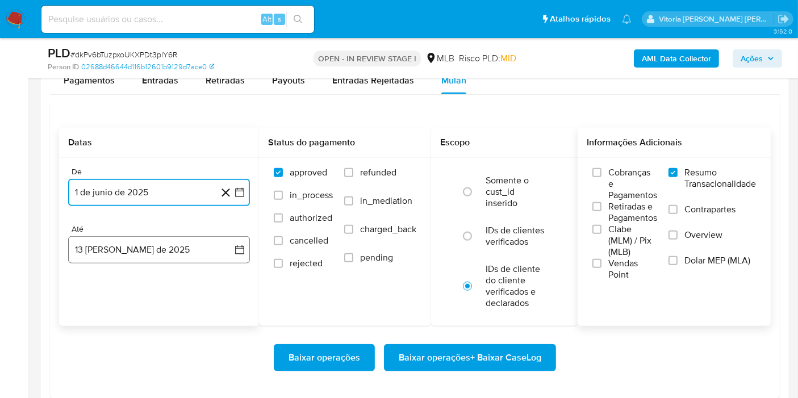
click at [155, 249] on button "13 de agosto de 2025" at bounding box center [159, 249] width 182 height 27
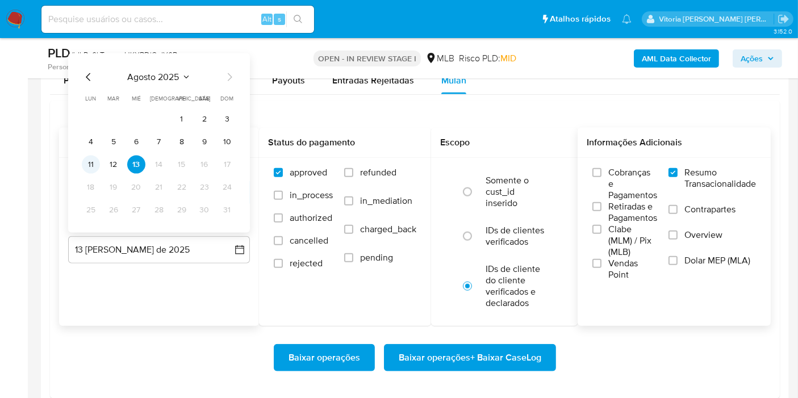
click at [92, 164] on button "11" at bounding box center [91, 165] width 18 height 18
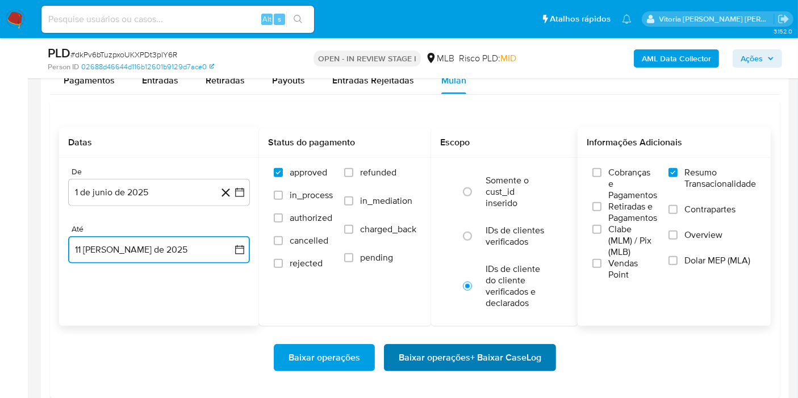
click at [415, 354] on span "Baixar operações + Baixar CaseLog" at bounding box center [470, 358] width 143 height 25
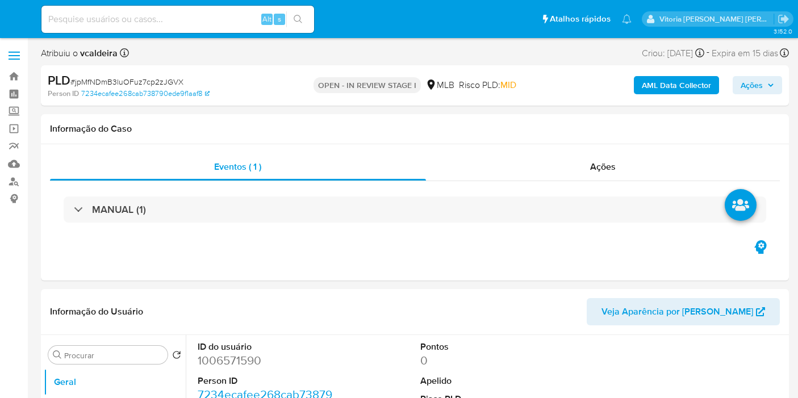
select select "10"
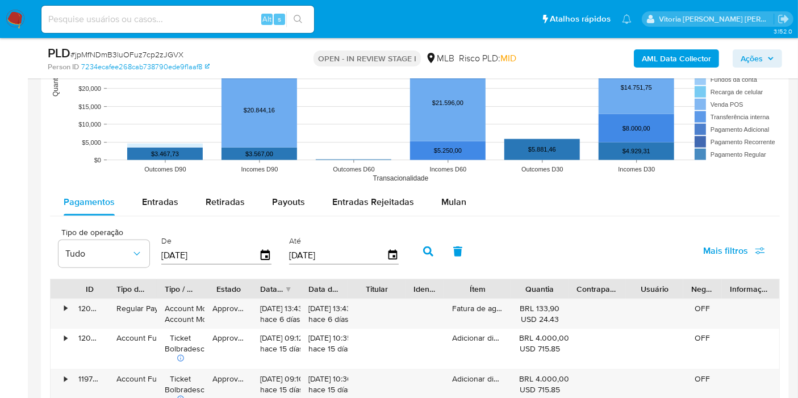
scroll to position [1137, 0]
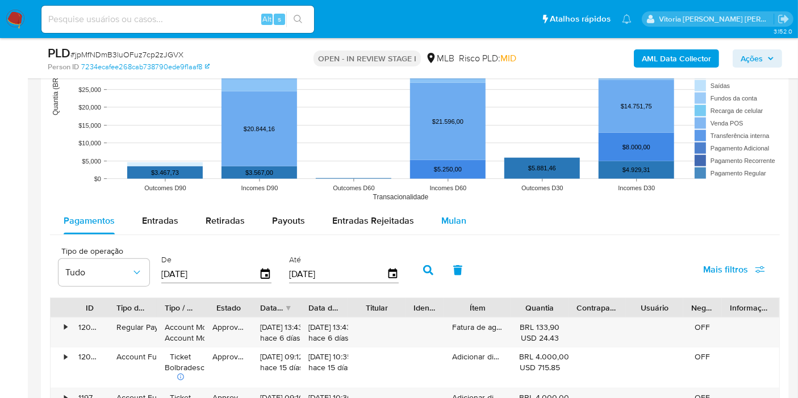
click at [446, 216] on span "Mulan" at bounding box center [454, 220] width 25 height 13
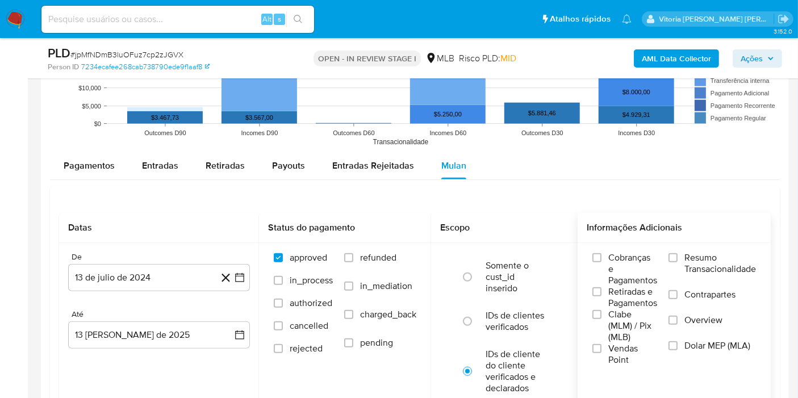
scroll to position [1326, 0]
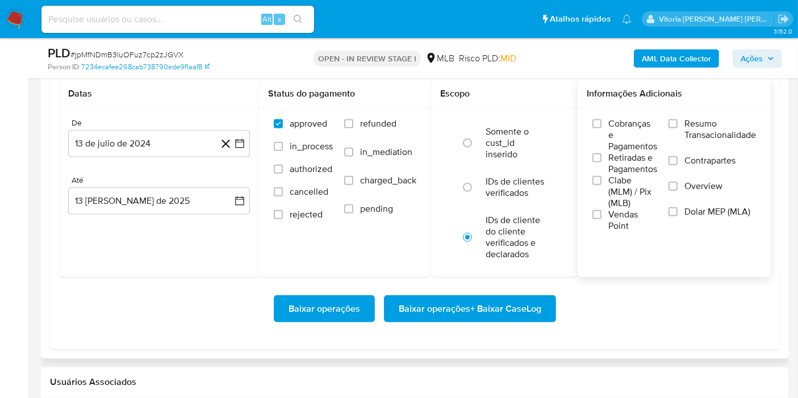
click at [706, 129] on span "Resumo Transacionalidade" at bounding box center [721, 129] width 72 height 23
click at [678, 128] on input "Resumo Transacionalidade" at bounding box center [673, 123] width 9 height 9
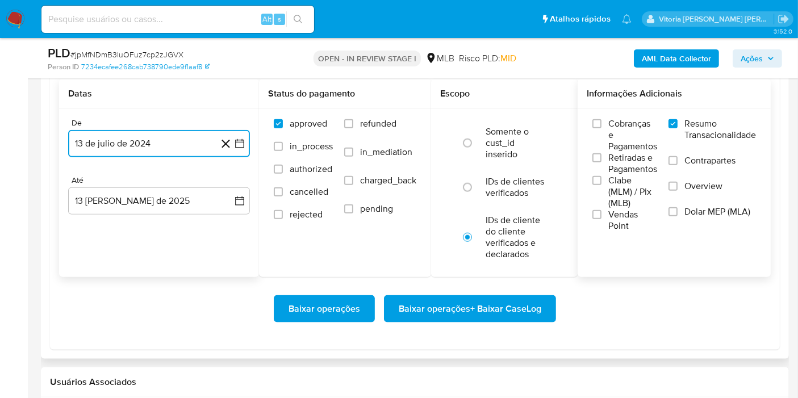
click at [143, 153] on button "13 de julio de 2024" at bounding box center [159, 143] width 182 height 27
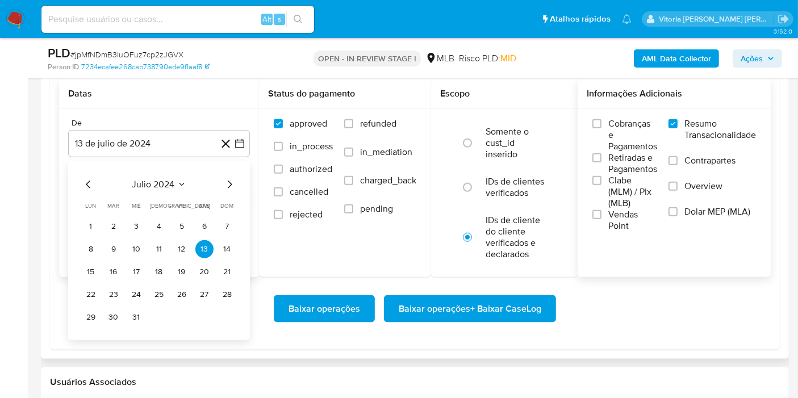
click at [188, 178] on div "julio 2024" at bounding box center [159, 185] width 155 height 14
click at [178, 182] on icon "Seleccionar mes y año" at bounding box center [181, 184] width 9 height 9
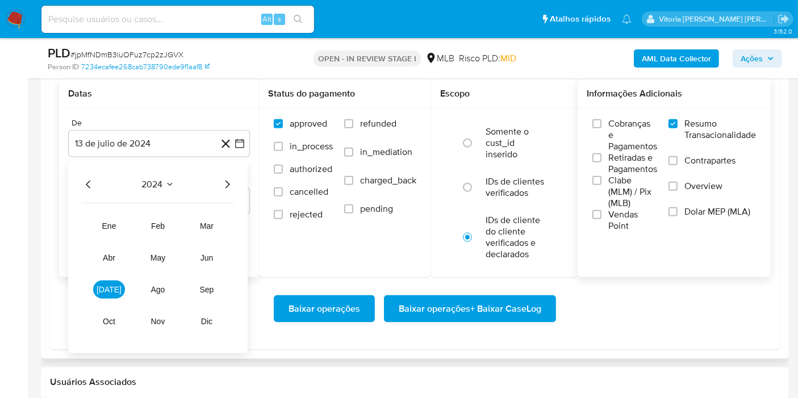
click at [224, 178] on icon "Año siguiente" at bounding box center [227, 185] width 14 height 14
click at [203, 253] on span "jun" at bounding box center [207, 257] width 13 height 9
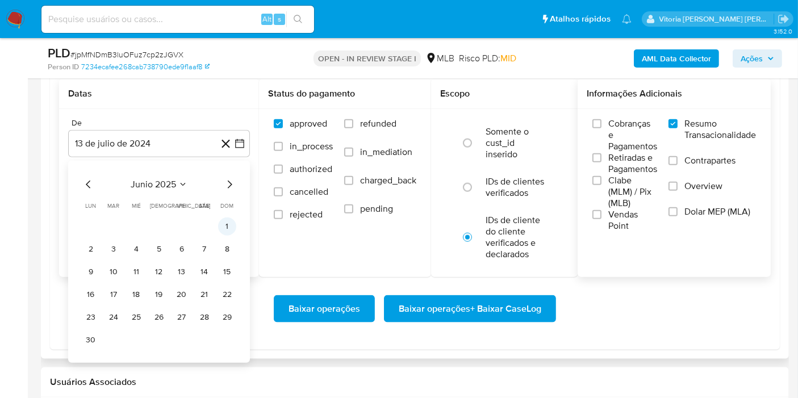
click at [228, 218] on button "1" at bounding box center [227, 227] width 18 height 18
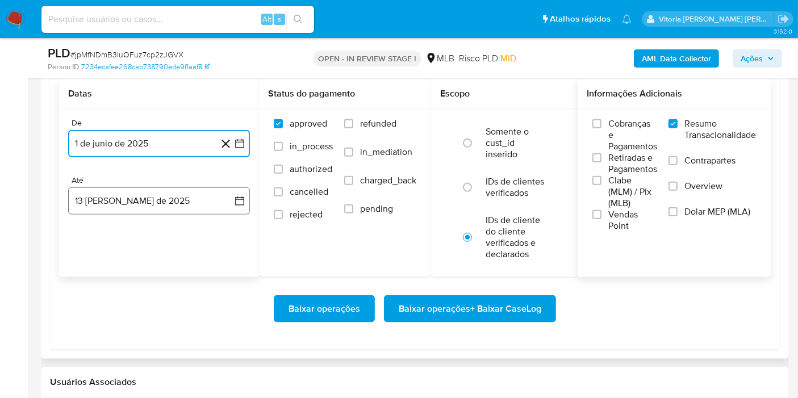
click at [155, 205] on button "13 de agosto de 2025" at bounding box center [159, 201] width 182 height 27
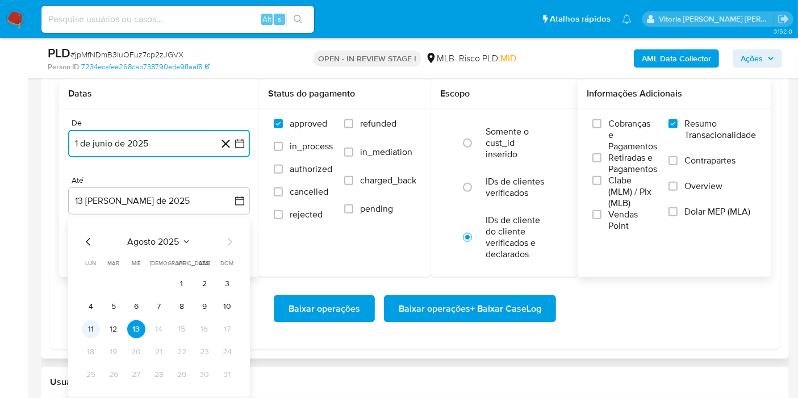
click at [88, 334] on button "11" at bounding box center [91, 330] width 18 height 18
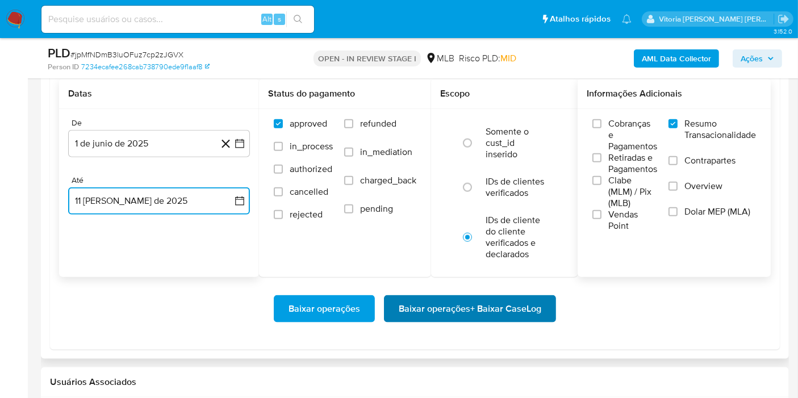
click at [455, 302] on span "Baixar operações + Baixar CaseLog" at bounding box center [470, 309] width 143 height 25
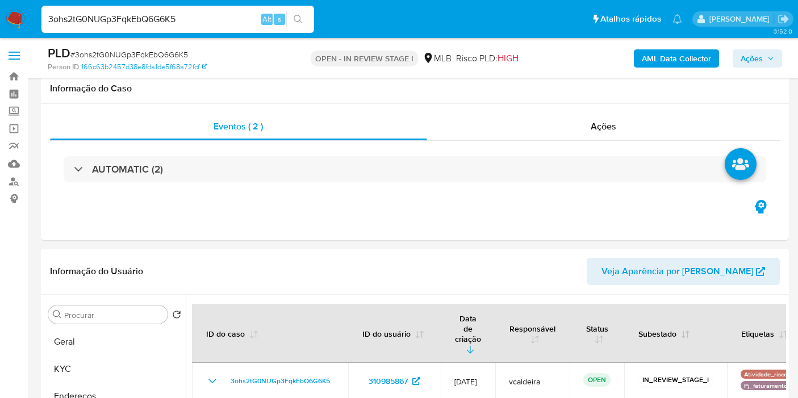
select select "10"
click at [144, 20] on input "3ohs2tG0NUGp3FqkEbQ6G6K5" at bounding box center [177, 19] width 273 height 15
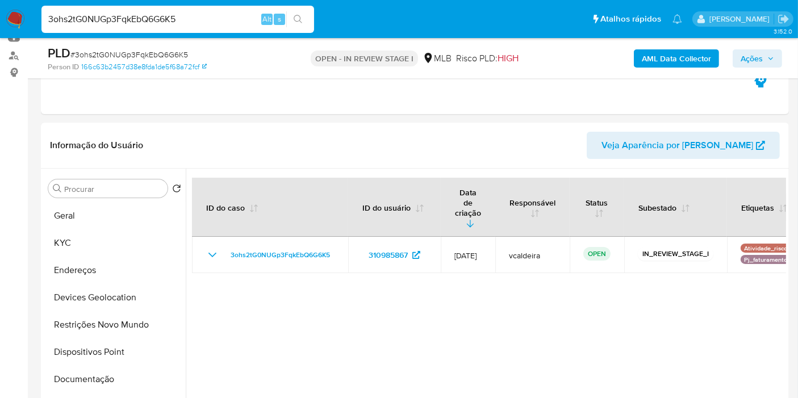
scroll to position [126, 0]
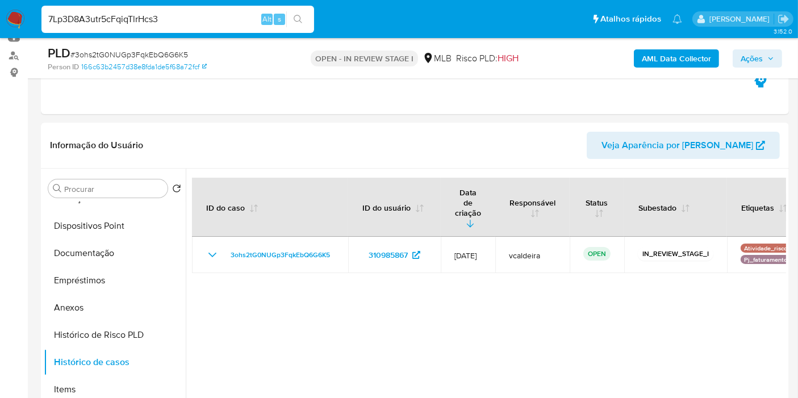
type input "7Lp3D8A3utr5cFqiqTlrHcs3"
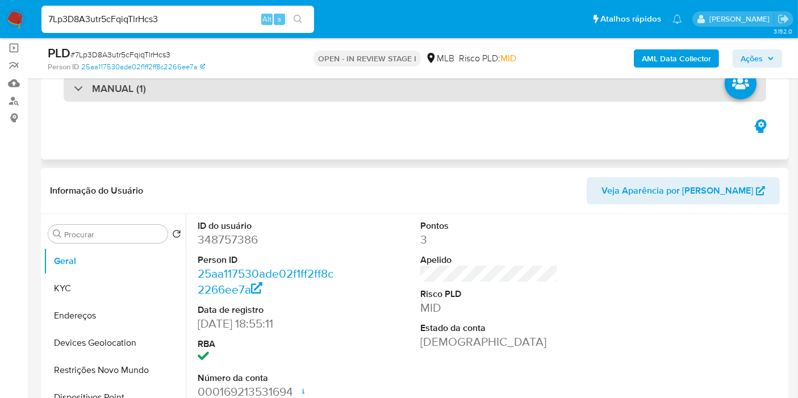
scroll to position [126, 0]
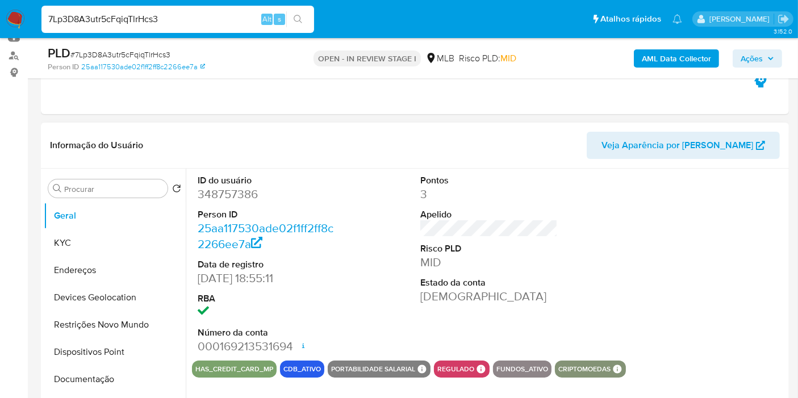
click at [214, 189] on dd "348757386" at bounding box center [267, 194] width 138 height 16
select select "10"
click at [214, 189] on dd "348757386" at bounding box center [267, 194] width 138 height 16
copy dd "348757386"
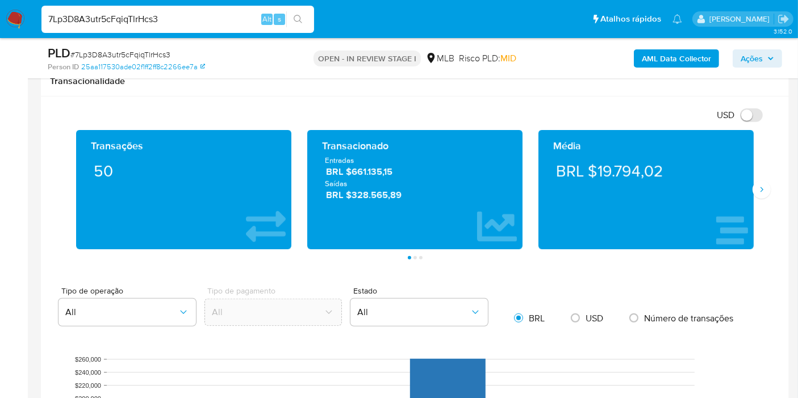
scroll to position [631, 0]
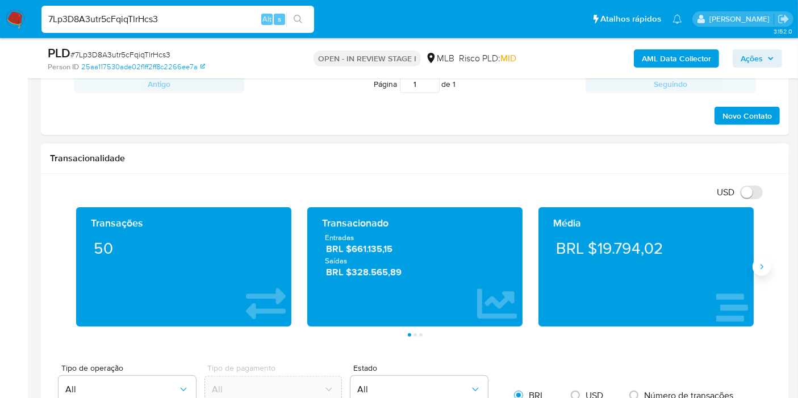
click at [760, 264] on icon "Siguiente" at bounding box center [761, 267] width 9 height 9
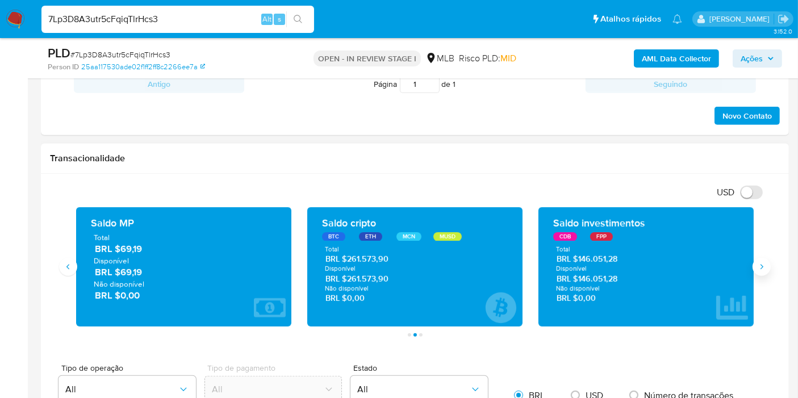
click at [760, 265] on icon "Siguiente" at bounding box center [761, 267] width 9 height 9
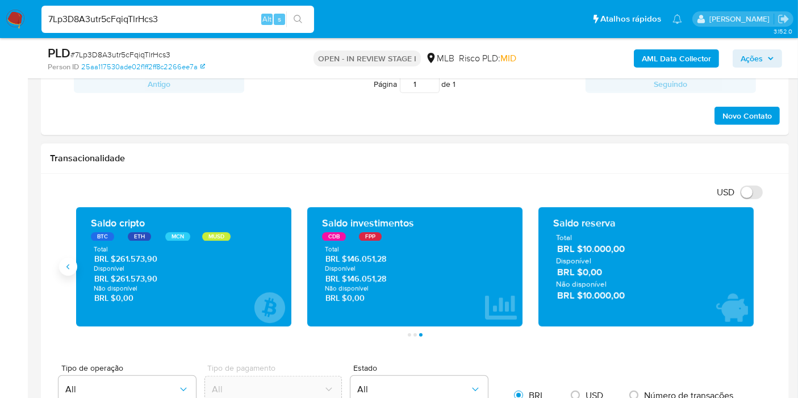
click at [68, 268] on icon "Anterior" at bounding box center [68, 267] width 9 height 9
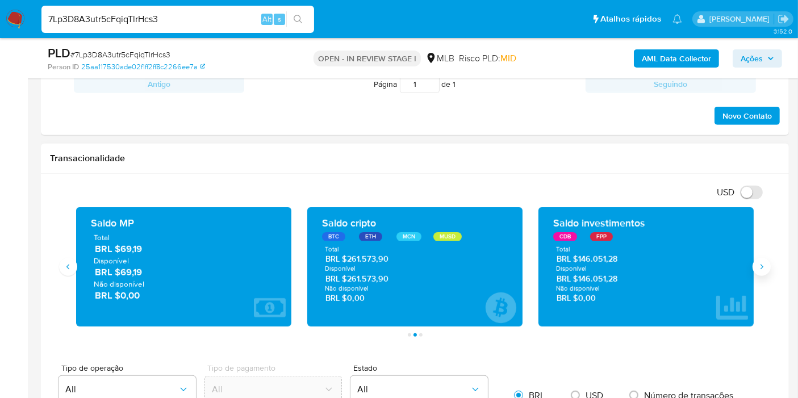
click at [763, 269] on icon "Siguiente" at bounding box center [761, 267] width 9 height 9
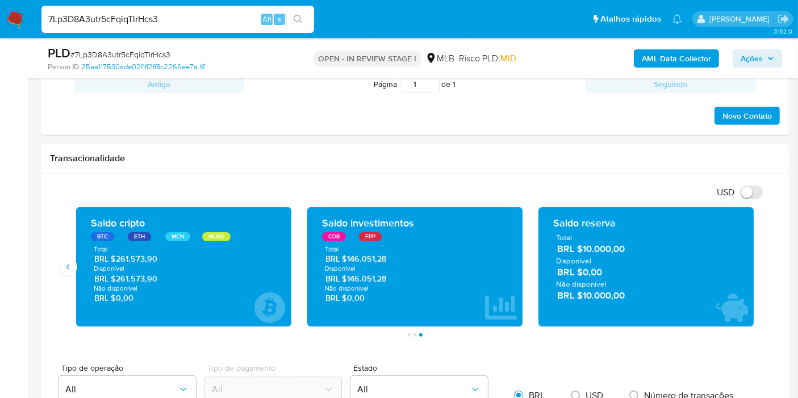
drag, startPoint x: 634, startPoint y: 300, endPoint x: 584, endPoint y: 299, distance: 49.5
click at [584, 299] on span "BRL $10.000,00" at bounding box center [646, 295] width 179 height 13
click at [71, 264] on icon "Anterior" at bounding box center [68, 267] width 9 height 9
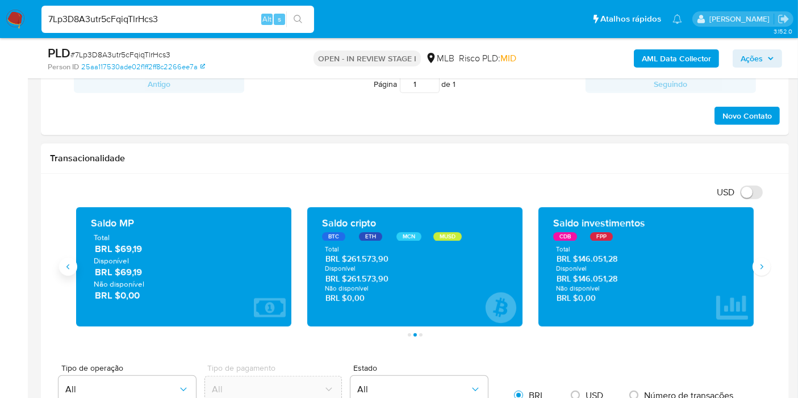
click at [74, 268] on button "Anterior" at bounding box center [68, 267] width 18 height 18
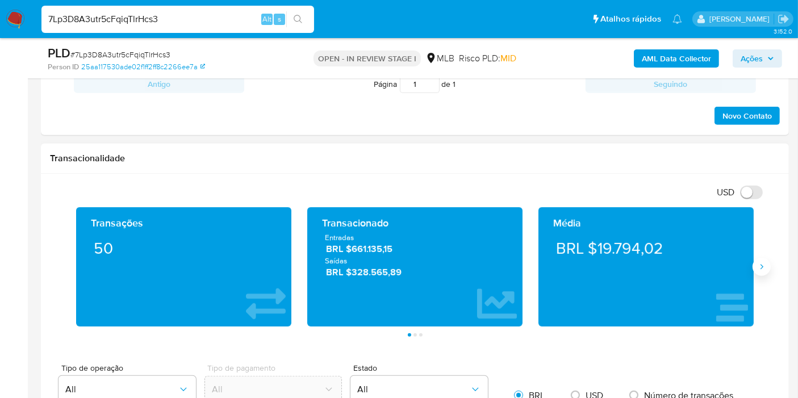
click at [768, 269] on button "Siguiente" at bounding box center [762, 267] width 18 height 18
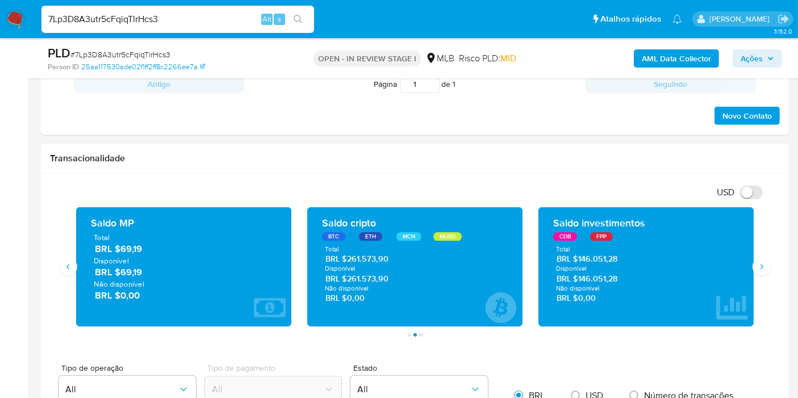
drag, startPoint x: 386, startPoint y: 278, endPoint x: 344, endPoint y: 279, distance: 42.6
click at [344, 279] on span "BRL $261.573,90" at bounding box center [416, 279] width 180 height 11
drag, startPoint x: 622, startPoint y: 277, endPoint x: 579, endPoint y: 277, distance: 43.2
click at [579, 277] on span "BRL $146.051,28" at bounding box center [647, 279] width 180 height 11
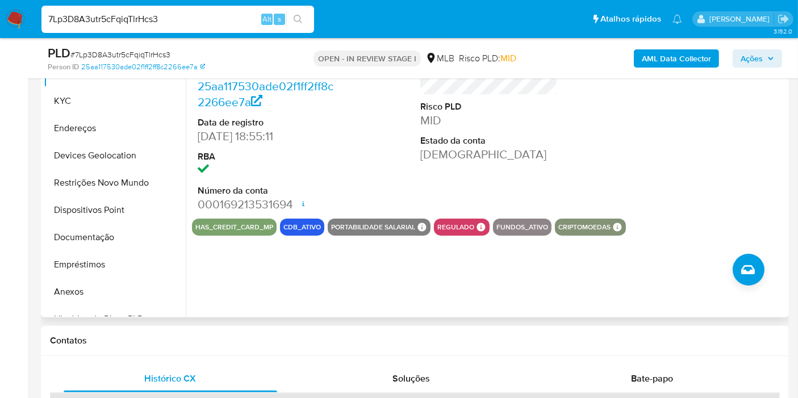
scroll to position [126, 0]
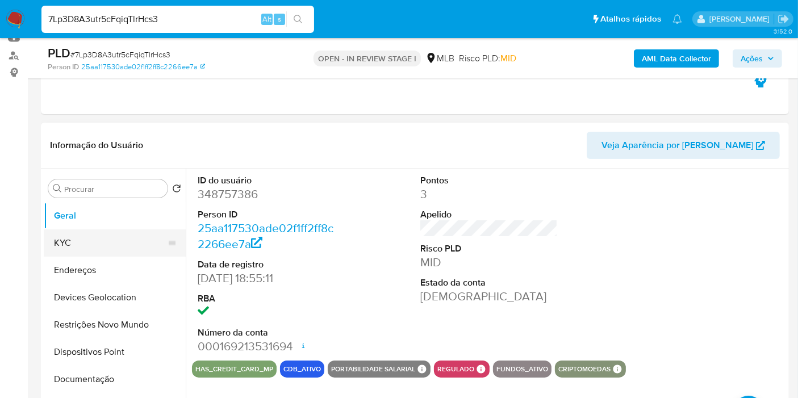
click at [76, 244] on button "KYC" at bounding box center [110, 243] width 133 height 27
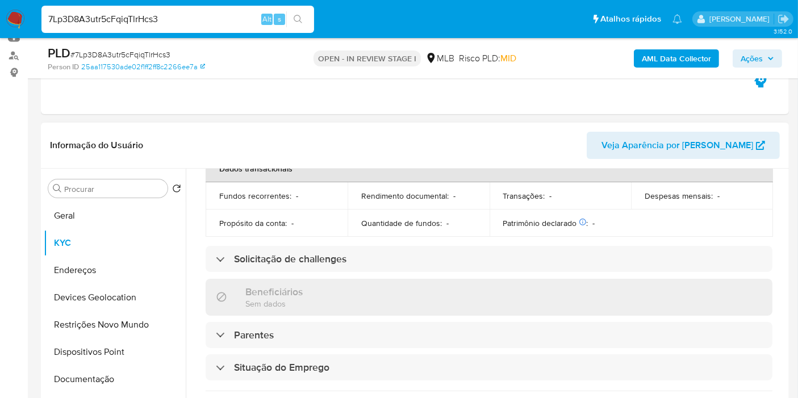
scroll to position [540, 0]
